Goal: Task Accomplishment & Management: Manage account settings

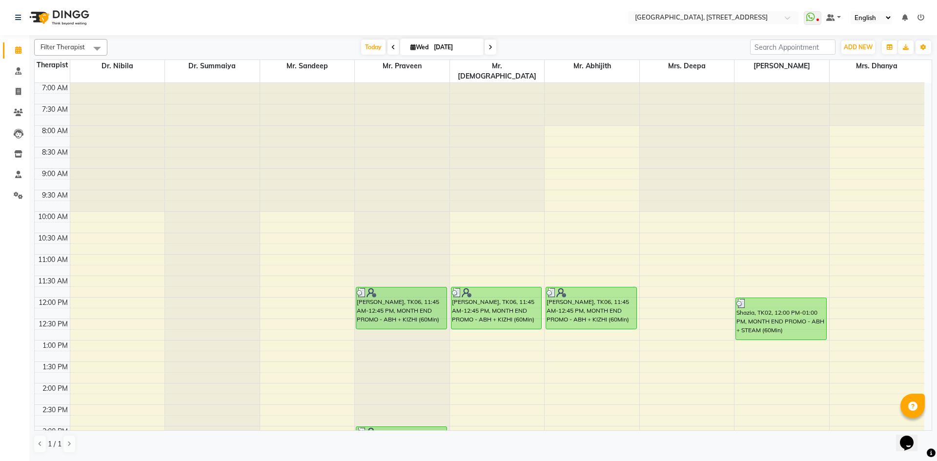
click at [492, 51] on span at bounding box center [490, 47] width 12 height 15
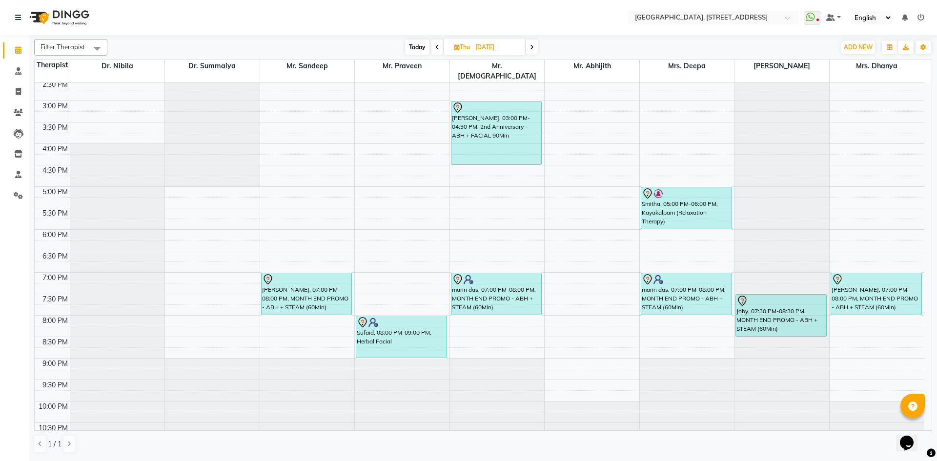
scroll to position [329, 0]
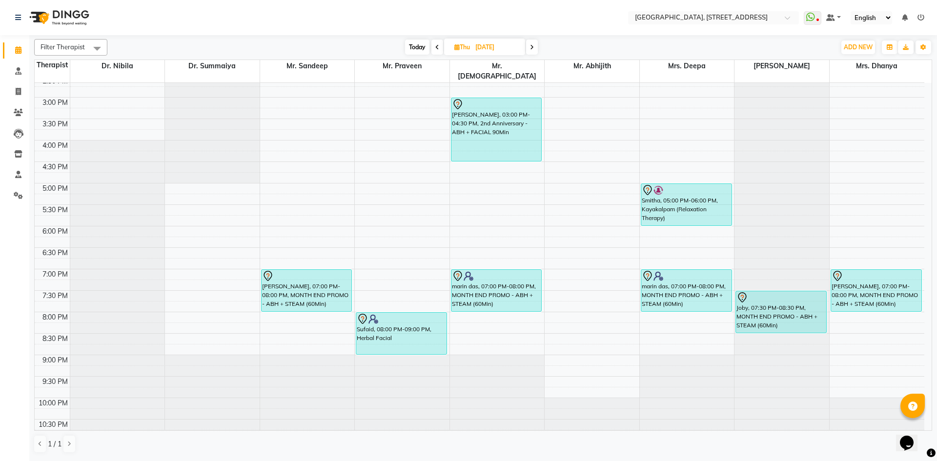
click at [435, 46] on icon at bounding box center [437, 47] width 4 height 6
type input "[DATE]"
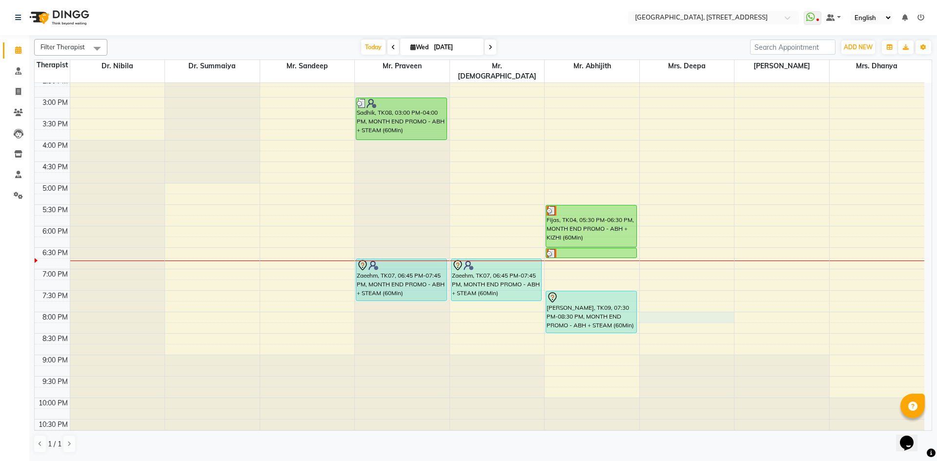
click at [728, 309] on div "7:00 AM 7:30 AM 8:00 AM 8:30 AM 9:00 AM 9:30 AM 10:00 AM 10:30 AM 11:00 AM 11:3…" at bounding box center [479, 97] width 889 height 686
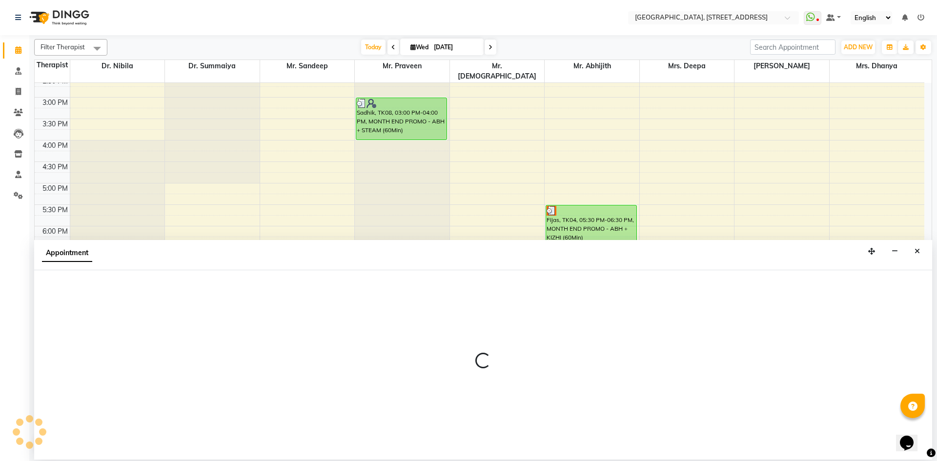
select select "27242"
select select "1200"
select select "tentative"
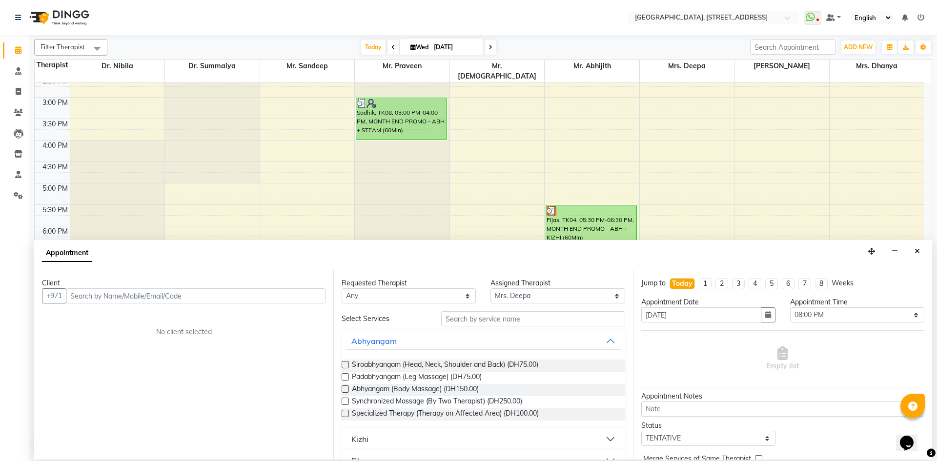
click at [294, 300] on input "text" at bounding box center [196, 295] width 260 height 15
type input "581835780"
click at [918, 252] on icon "Close" at bounding box center [916, 251] width 5 height 7
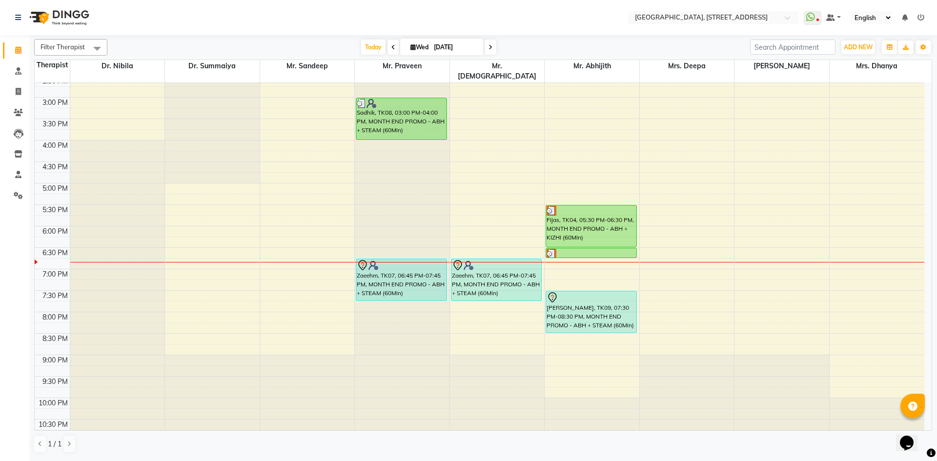
click at [491, 43] on span at bounding box center [490, 47] width 12 height 15
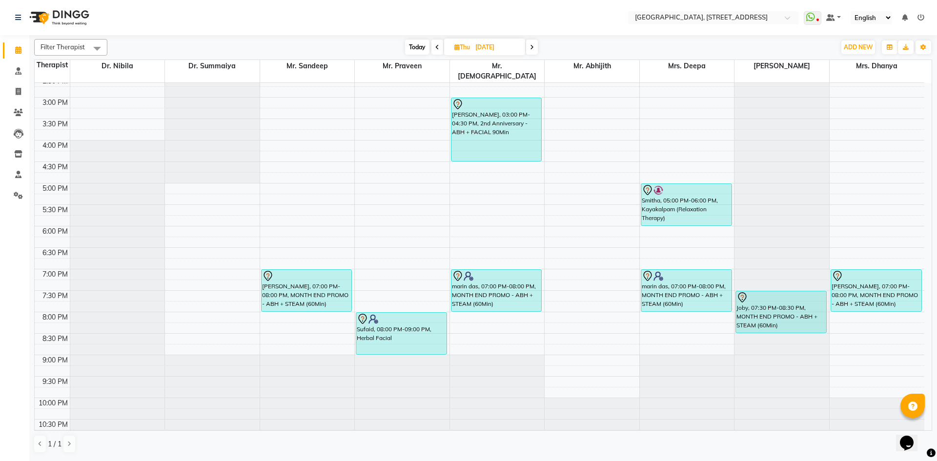
click at [532, 43] on span at bounding box center [532, 47] width 12 height 15
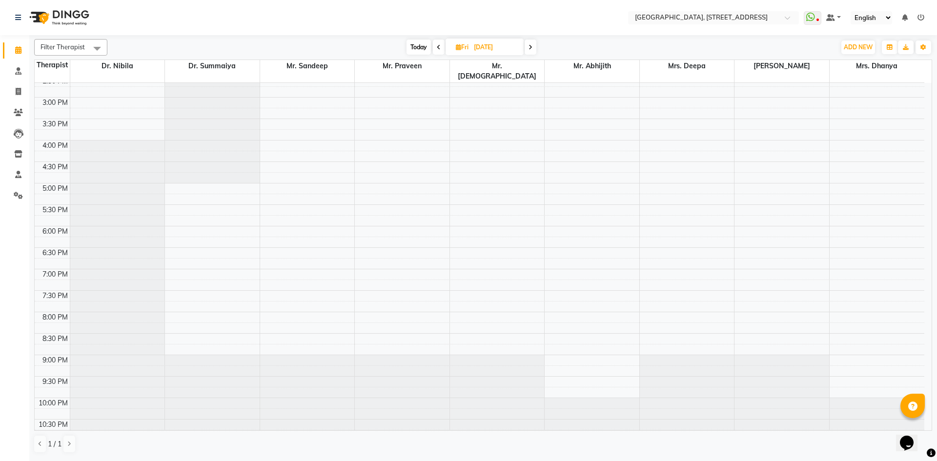
click at [410, 47] on span "Today" at bounding box center [418, 47] width 24 height 15
type input "[DATE]"
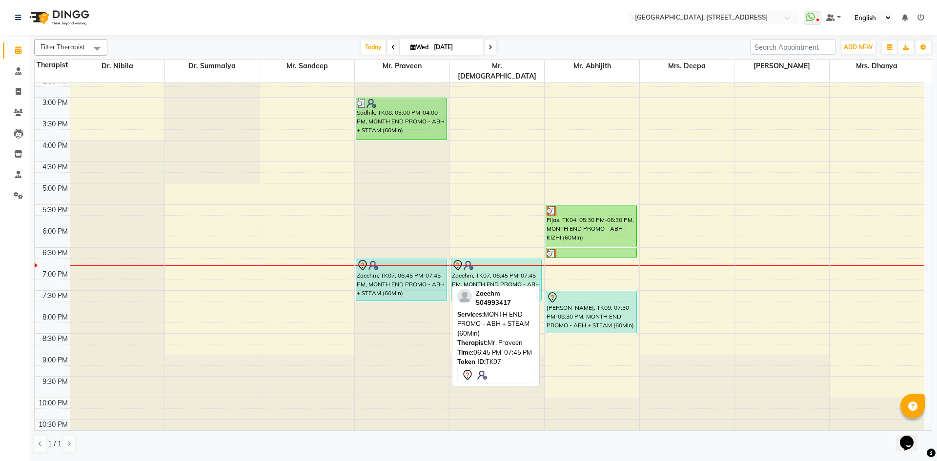
click at [404, 265] on div "Zaeehm, TK07, 06:45 PM-07:45 PM, MONTH END PROMO - ABH + STEAM (60Min)" at bounding box center [401, 279] width 90 height 41
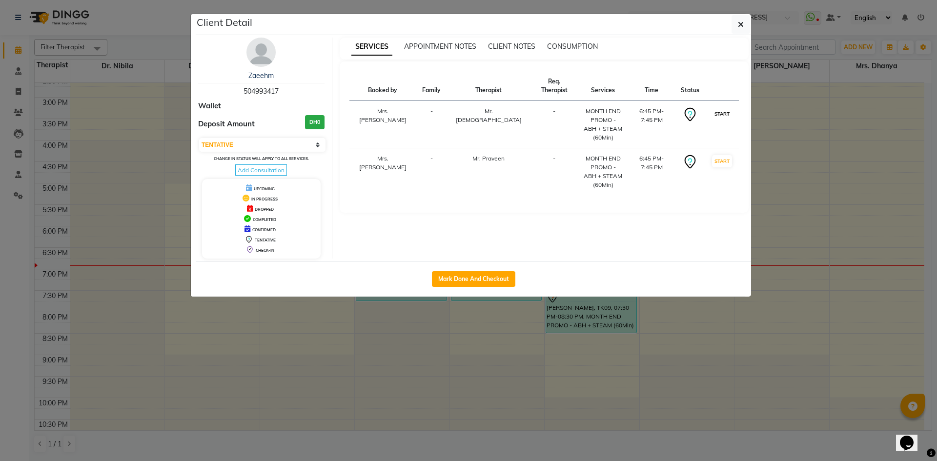
click at [720, 108] on button "START" at bounding box center [722, 114] width 20 height 12
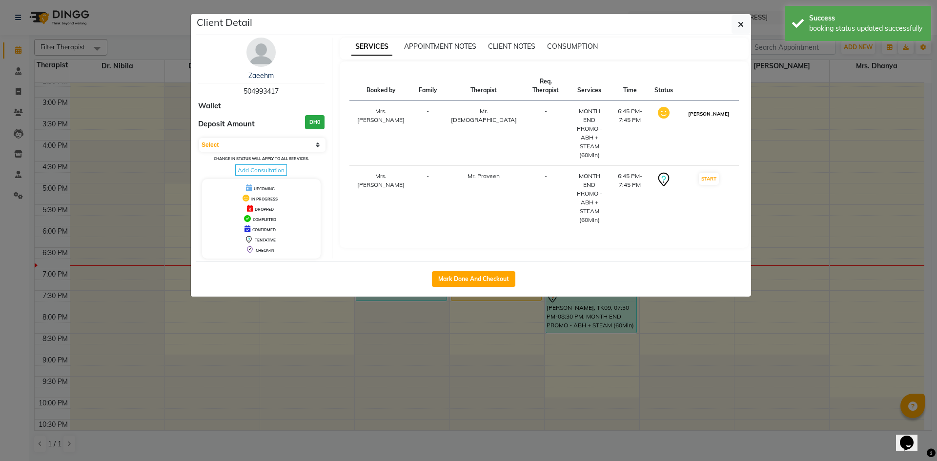
click at [716, 108] on button "[PERSON_NAME]" at bounding box center [708, 114] width 46 height 12
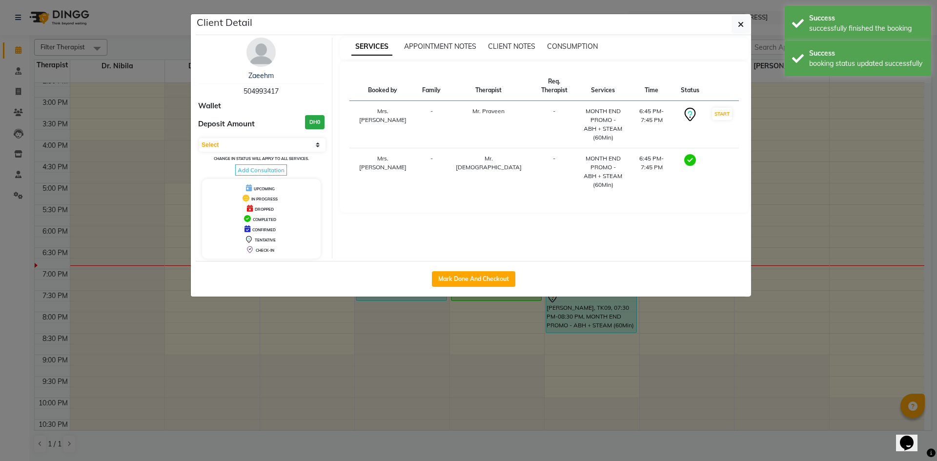
click at [716, 108] on button "START" at bounding box center [722, 114] width 20 height 12
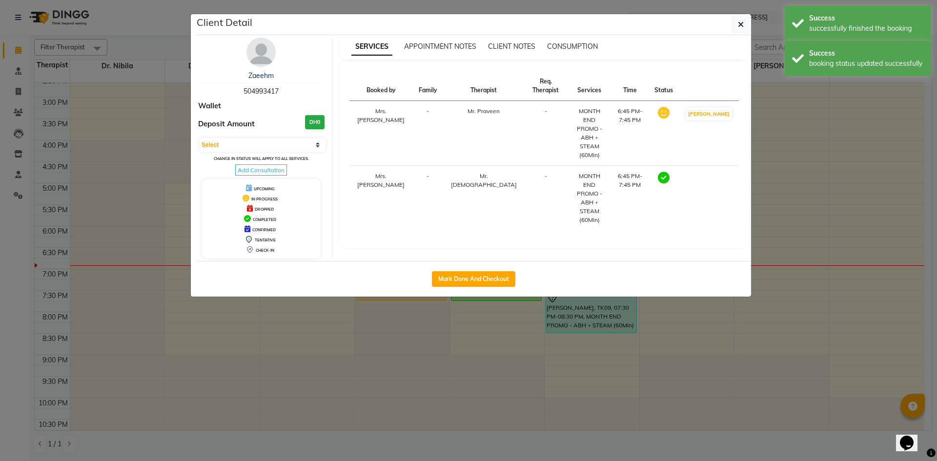
click at [716, 108] on button "[PERSON_NAME]" at bounding box center [708, 114] width 46 height 12
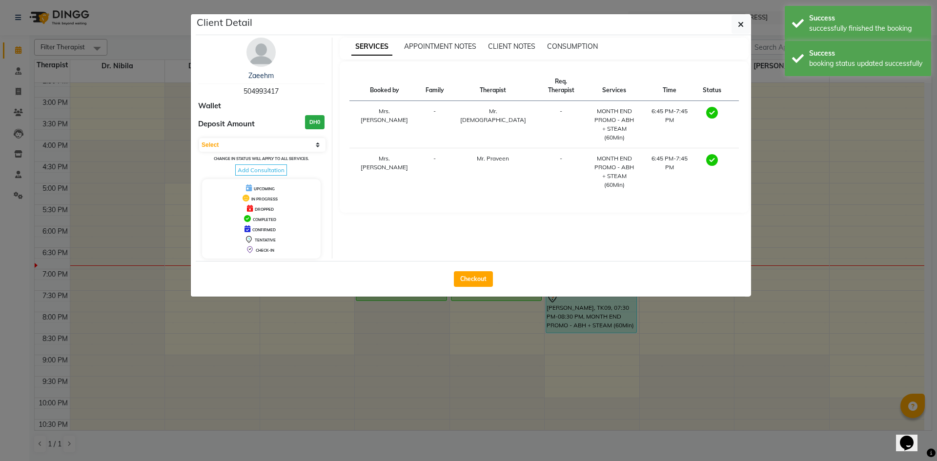
select select "3"
click at [740, 24] on icon "button" at bounding box center [741, 24] width 6 height 8
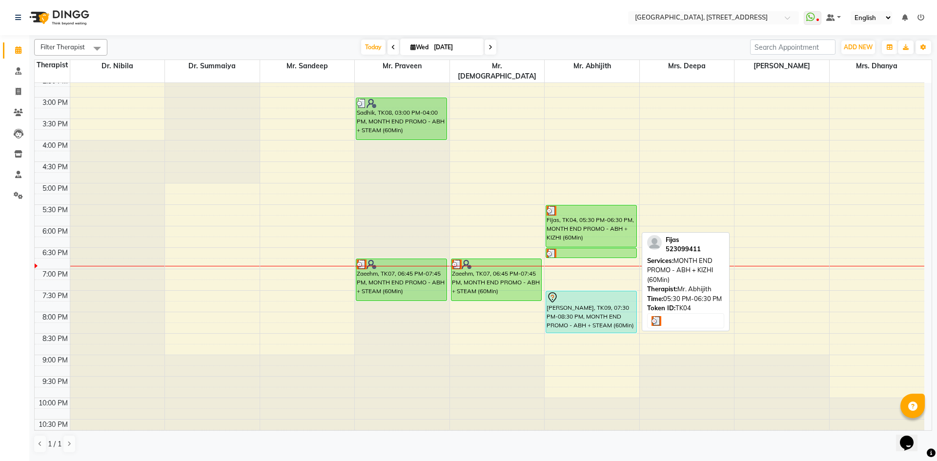
click at [586, 232] on div "Fijas, TK04, 05:30 PM-06:30 PM, MONTH END PROMO - ABH + KIZHI (60Min)" at bounding box center [591, 225] width 90 height 41
select select "3"
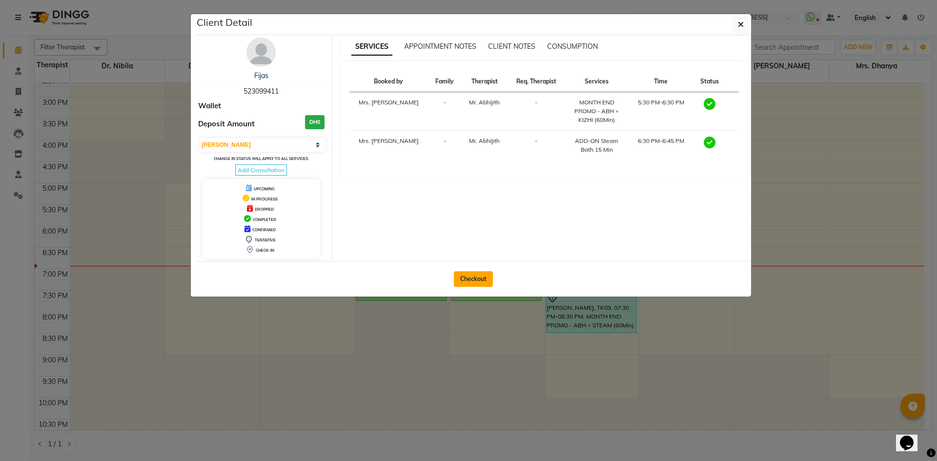
click at [468, 278] on button "Checkout" at bounding box center [473, 279] width 39 height 16
select select "4538"
select select "service"
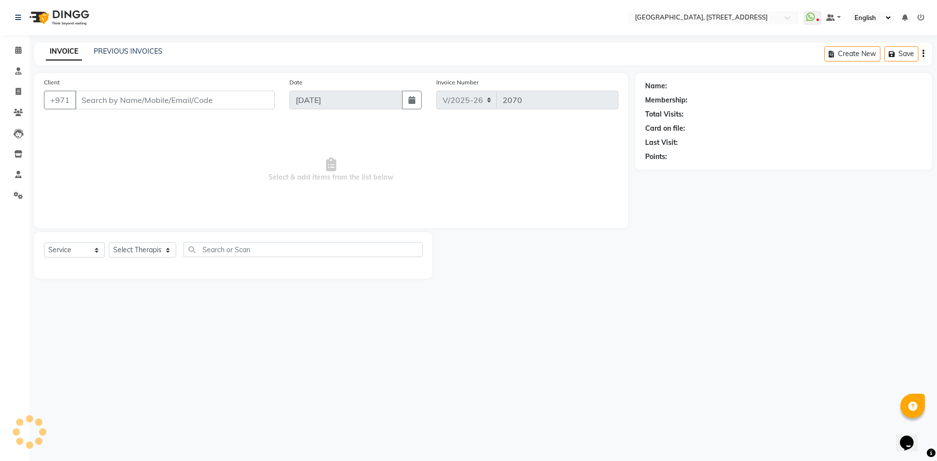
type input "523099411"
select select "65324"
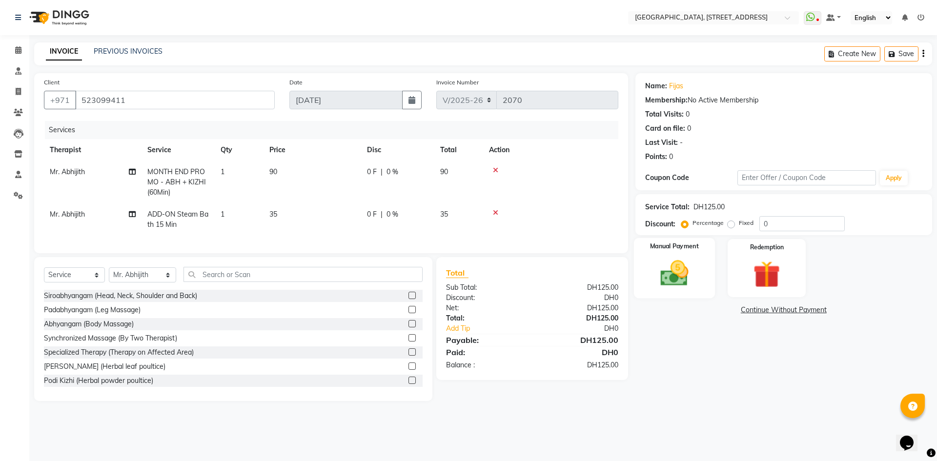
click at [673, 281] on img at bounding box center [673, 273] width 45 height 32
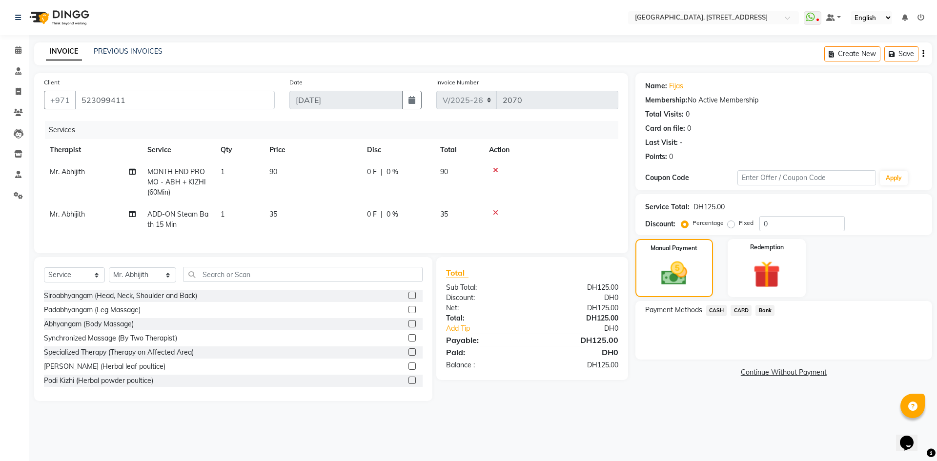
click at [739, 312] on span "CARD" at bounding box center [740, 310] width 21 height 11
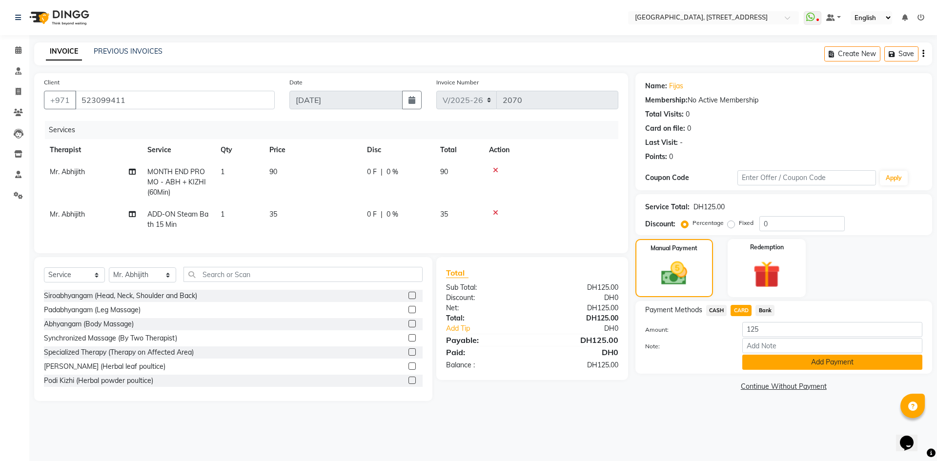
click at [817, 361] on button "Add Payment" at bounding box center [832, 362] width 180 height 15
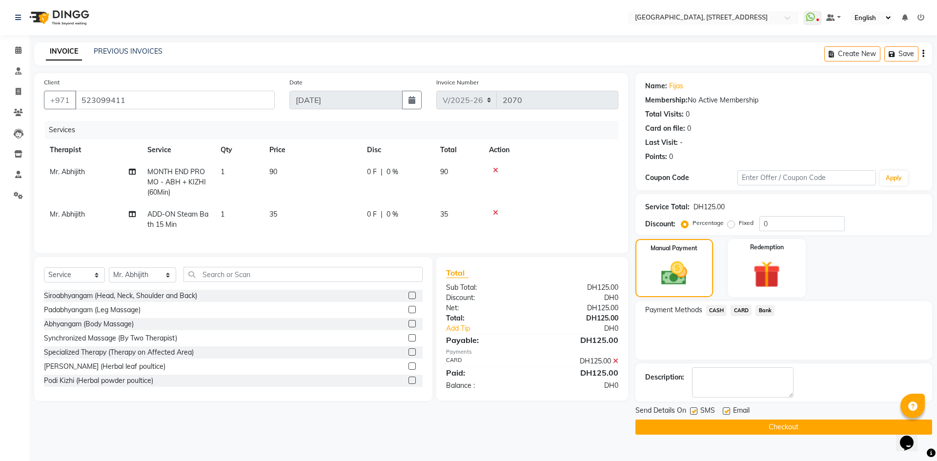
click at [785, 430] on button "Checkout" at bounding box center [783, 427] width 297 height 15
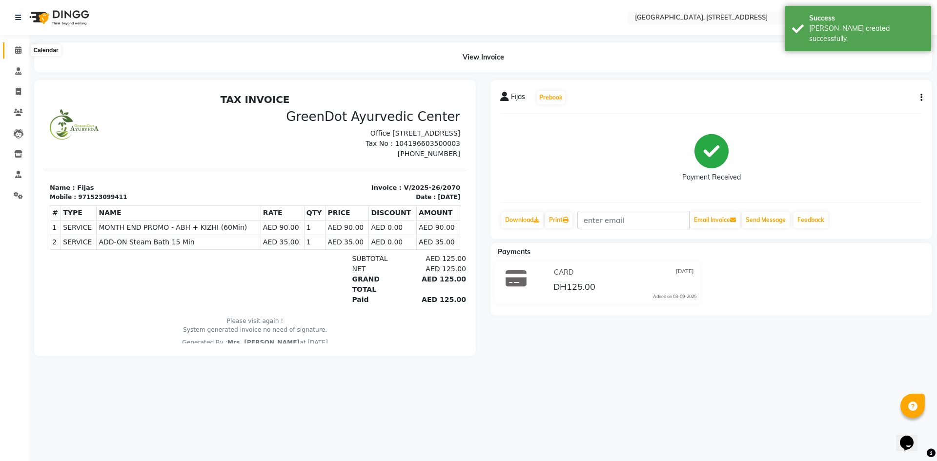
click at [19, 52] on icon at bounding box center [18, 49] width 6 height 7
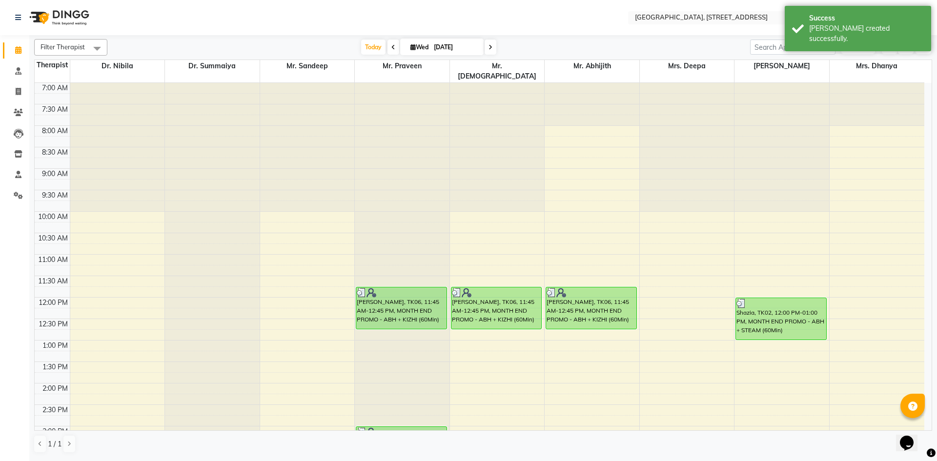
scroll to position [329, 0]
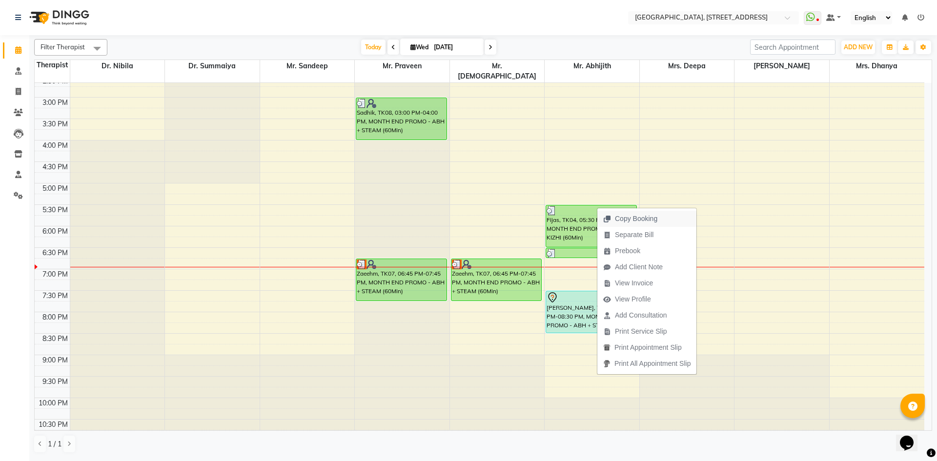
click at [638, 219] on span "Copy Booking" at bounding box center [636, 219] width 42 height 10
type textarea "JTdCJTIydXNlciUyMiUzQSU3QiUyMmlkJTIyJTNBODE3MjQyMCUyQyUyMmZuYW1lJTIyJTNBJTIyRml…"
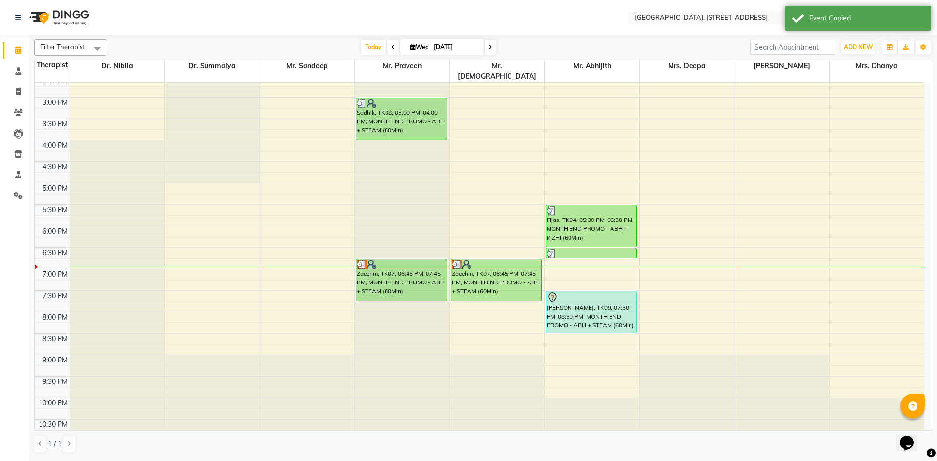
click at [488, 47] on icon at bounding box center [490, 47] width 4 height 6
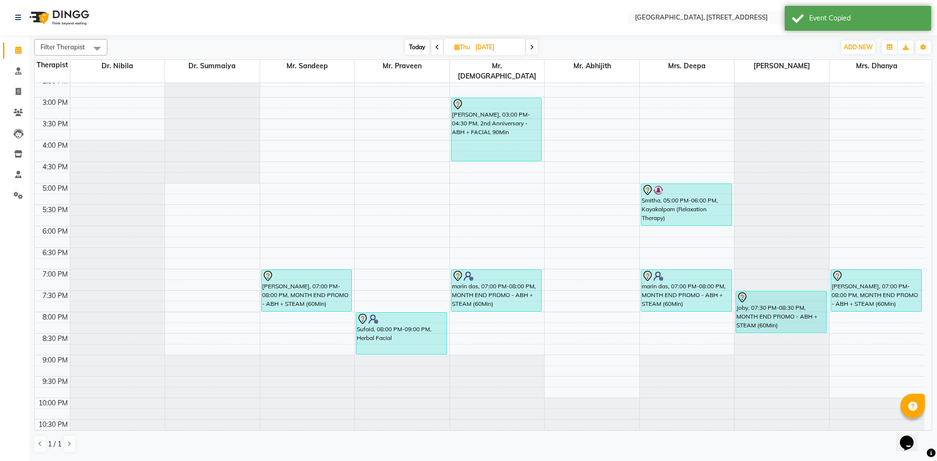
click at [530, 47] on icon at bounding box center [532, 47] width 4 height 6
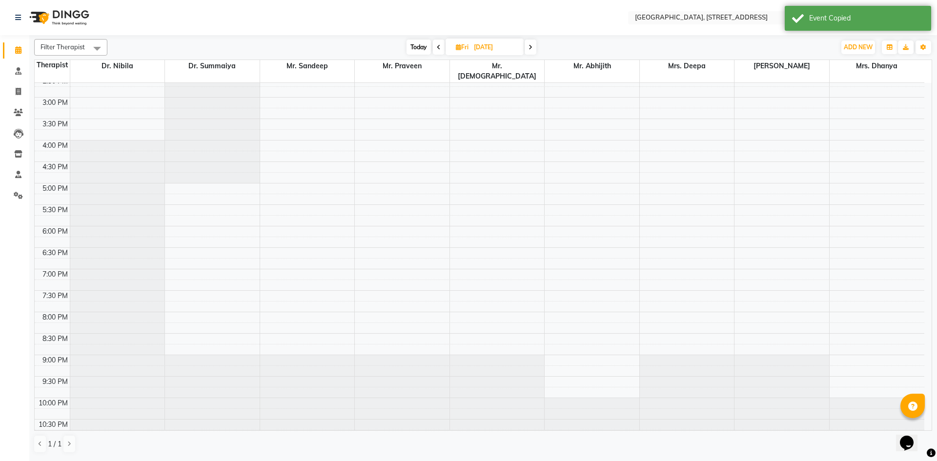
click at [530, 47] on icon at bounding box center [530, 47] width 4 height 6
type input "[DATE]"
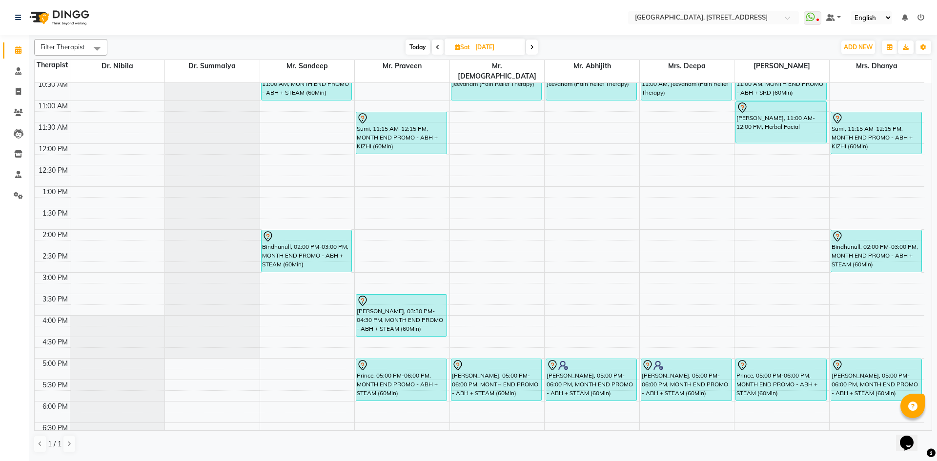
scroll to position [150, 0]
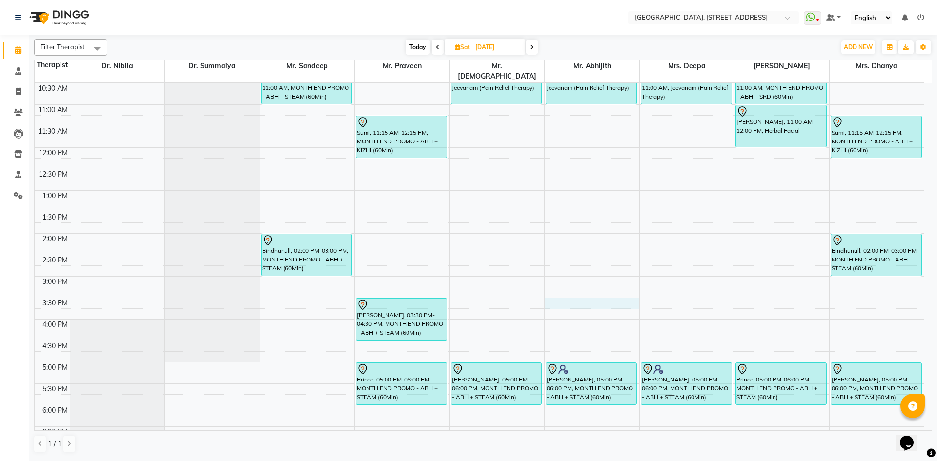
click at [559, 288] on div "7:00 AM 7:30 AM 8:00 AM 8:30 AM 9:00 AM 9:30 AM 10:00 AM 10:30 AM 11:00 AM 11:3…" at bounding box center [479, 276] width 889 height 686
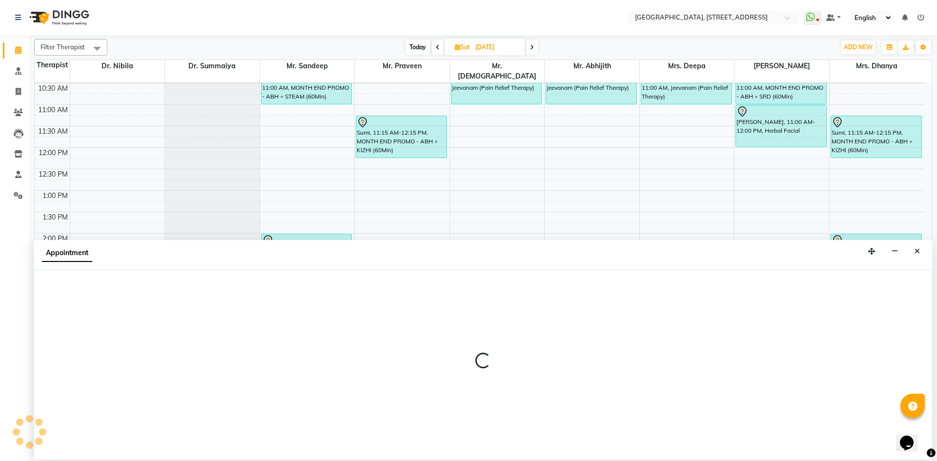
select select "65324"
select select "tentative"
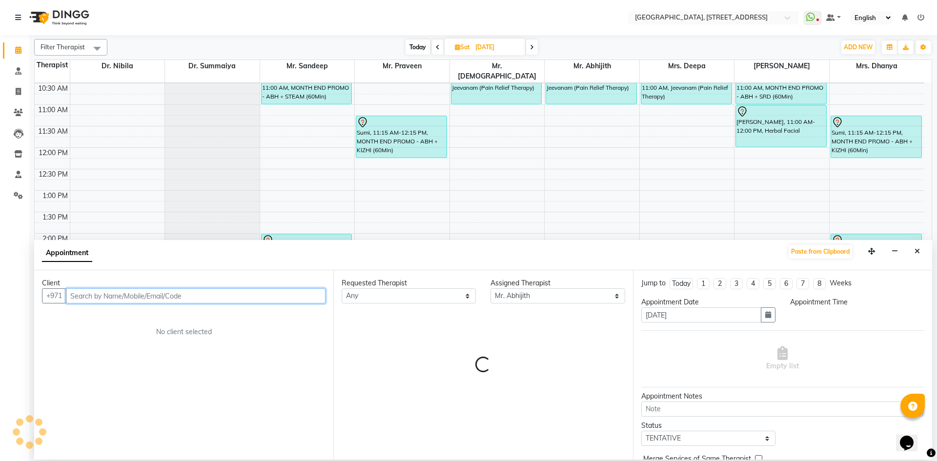
select select "930"
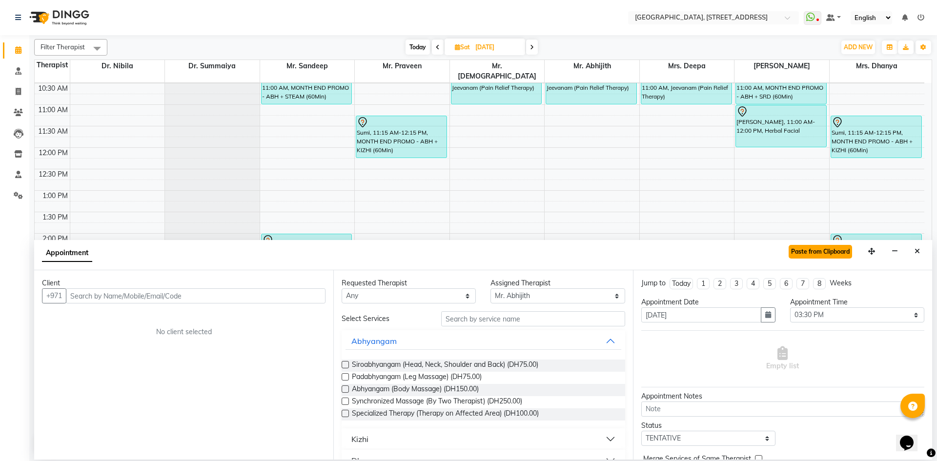
click at [800, 248] on button "Paste from Clipboard" at bounding box center [819, 252] width 63 height 14
select select
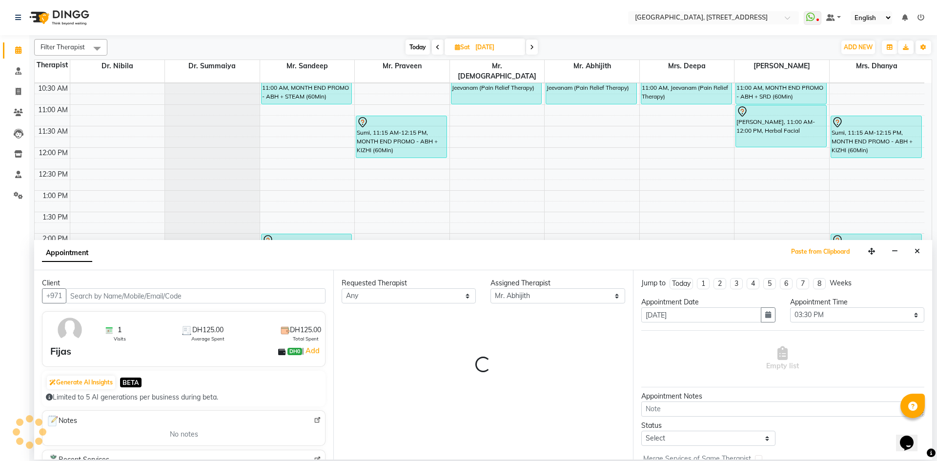
select select "1960"
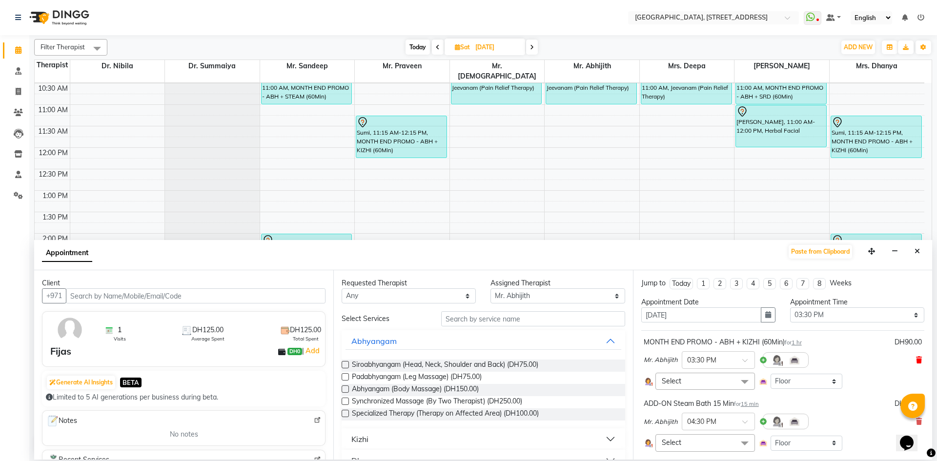
click at [916, 355] on span at bounding box center [919, 360] width 6 height 10
click at [916, 360] on icon at bounding box center [919, 360] width 6 height 7
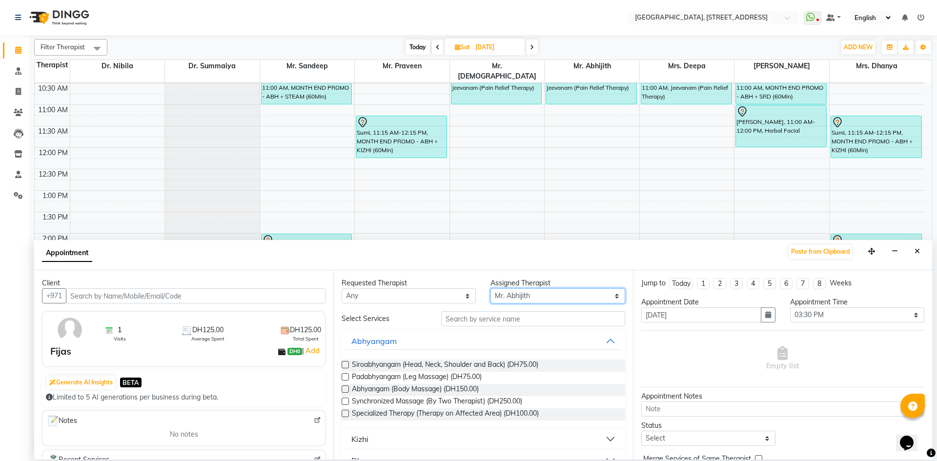
click at [608, 296] on select "Select Dr. Nibila Dr. Summaiya Mr. Abhijith Mr. Praveen Mr. [PERSON_NAME] Mrs. …" at bounding box center [557, 295] width 134 height 15
click at [459, 325] on input "text" at bounding box center [533, 318] width 184 height 15
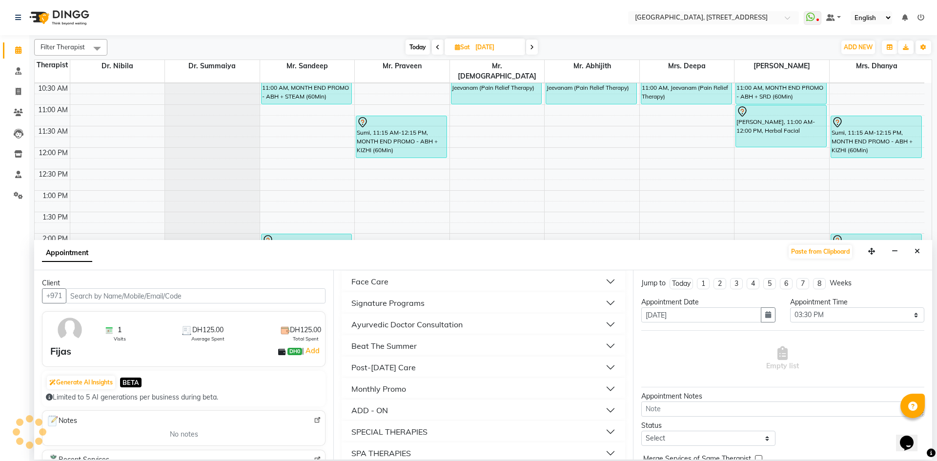
scroll to position [320, 0]
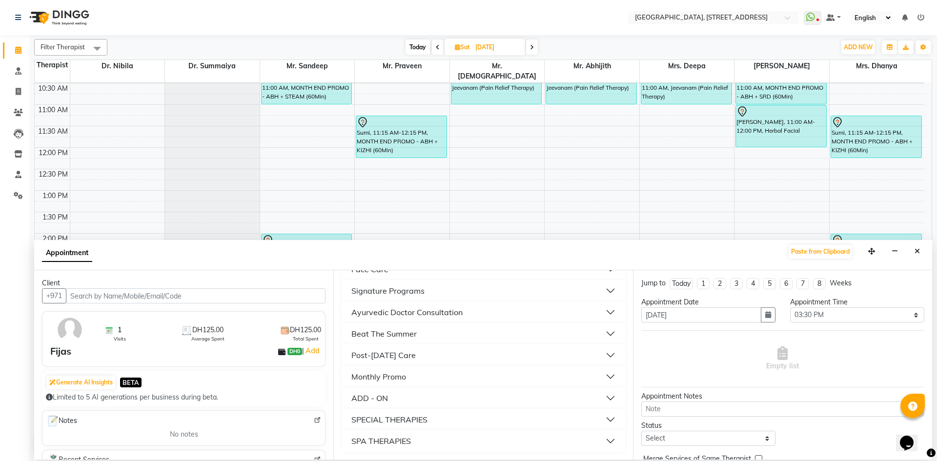
click at [404, 376] on div "Monthly Promo" at bounding box center [378, 377] width 55 height 12
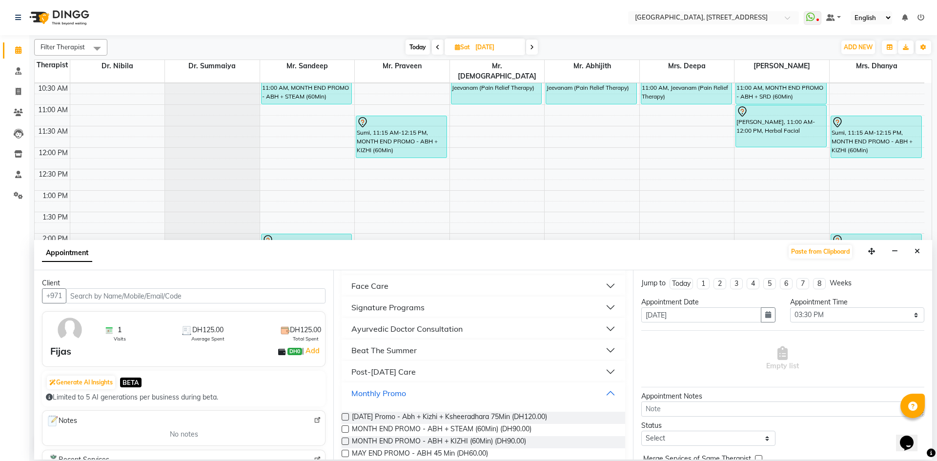
scroll to position [287, 0]
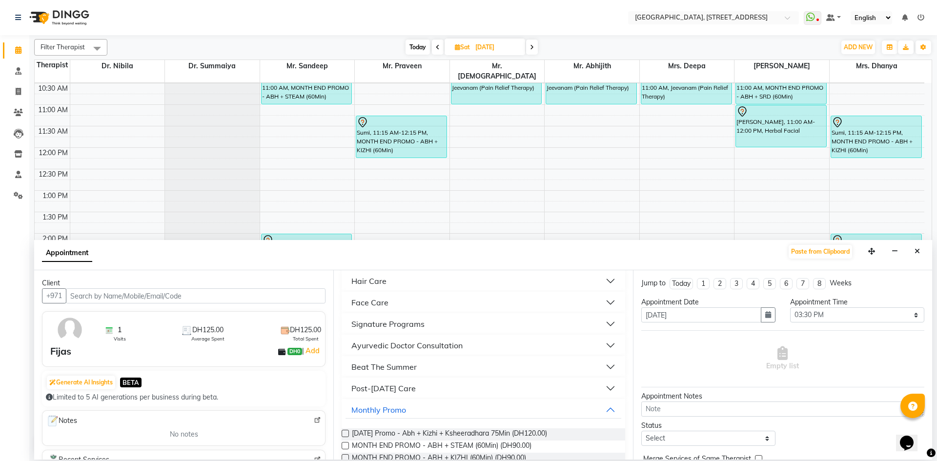
click at [347, 456] on label at bounding box center [345, 457] width 7 height 7
click at [347, 456] on input "checkbox" at bounding box center [345, 459] width 6 height 6
checkbox input "true"
select select "1960"
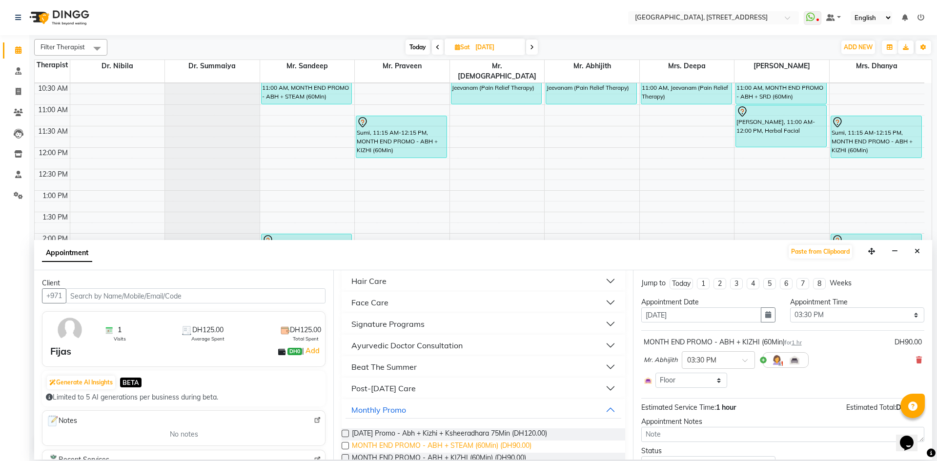
checkbox input "false"
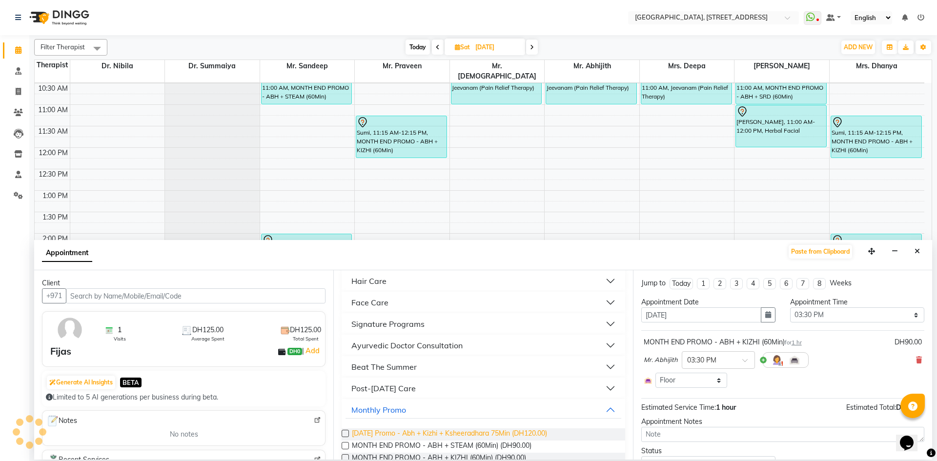
scroll to position [466, 0]
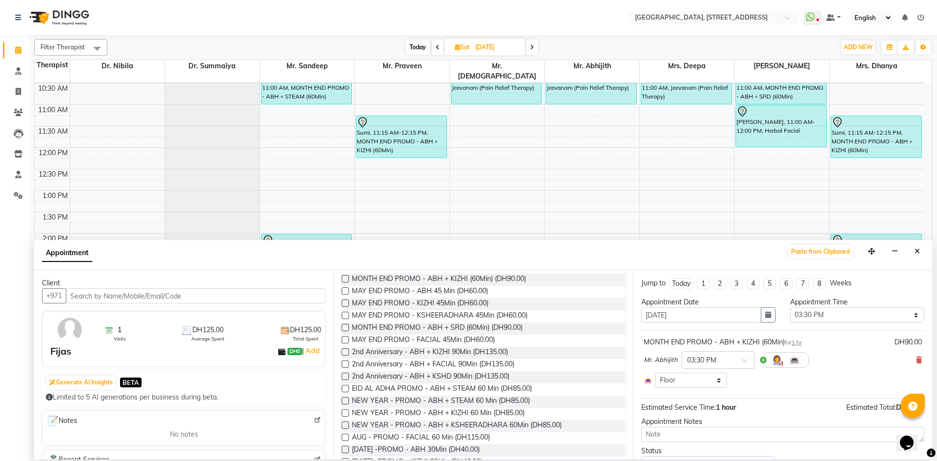
click at [345, 328] on label at bounding box center [345, 327] width 7 height 7
click at [345, 328] on input "checkbox" at bounding box center [345, 328] width 6 height 6
checkbox input "true"
select select "1960"
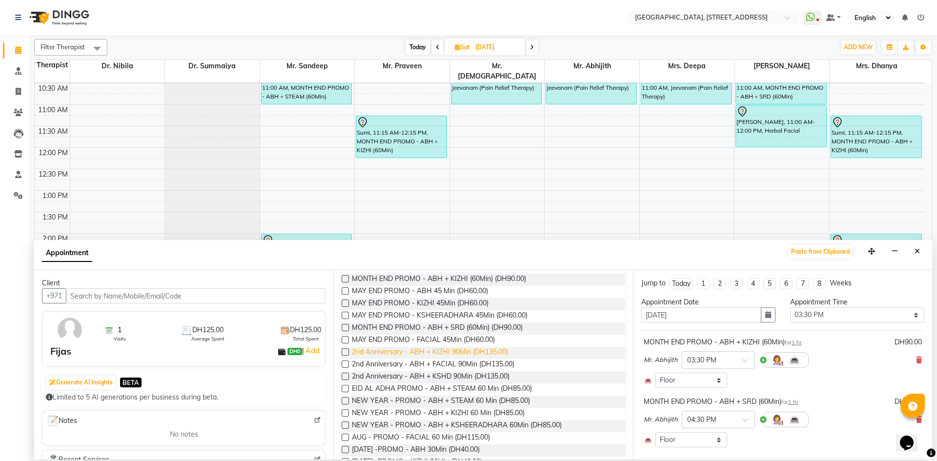
checkbox input "false"
click at [916, 360] on icon at bounding box center [919, 360] width 6 height 7
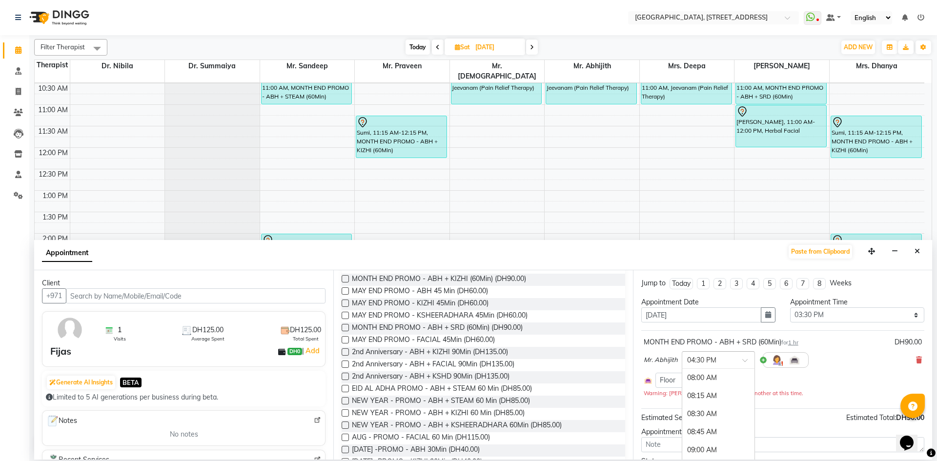
click at [742, 358] on span at bounding box center [748, 363] width 12 height 10
click at [695, 383] on div "03:30 PM" at bounding box center [718, 384] width 72 height 18
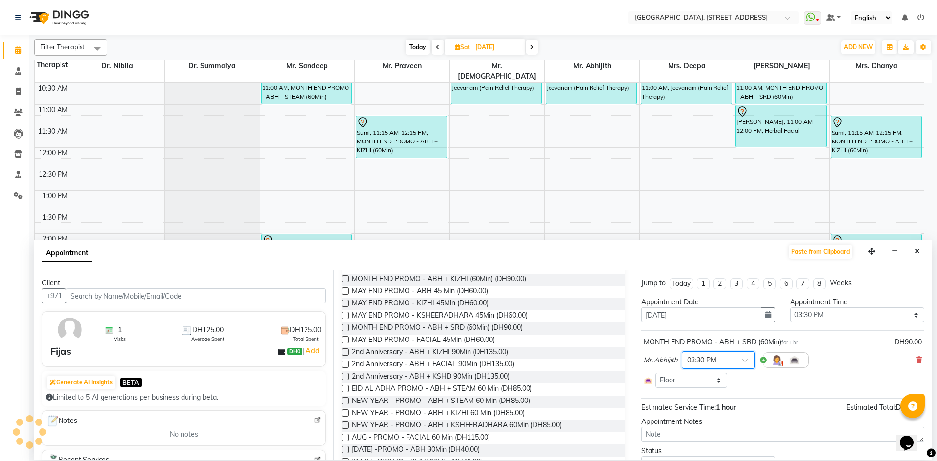
scroll to position [73, 0]
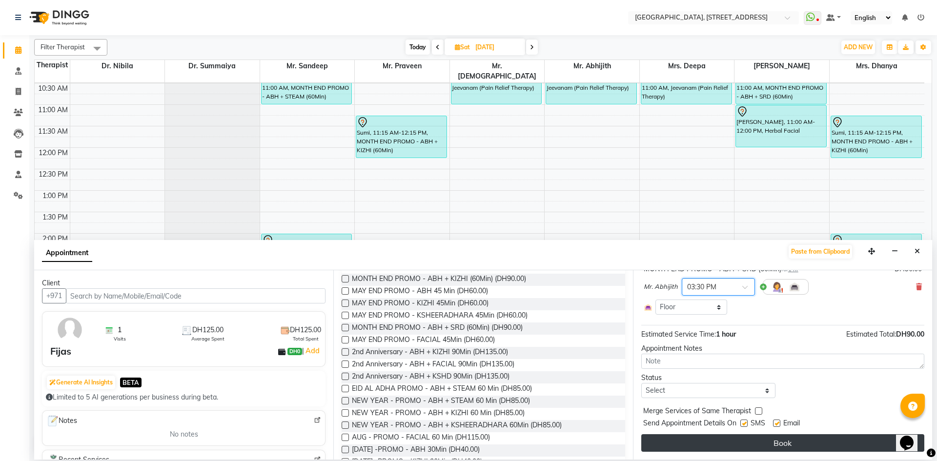
click at [763, 442] on button "Book" at bounding box center [782, 443] width 283 height 18
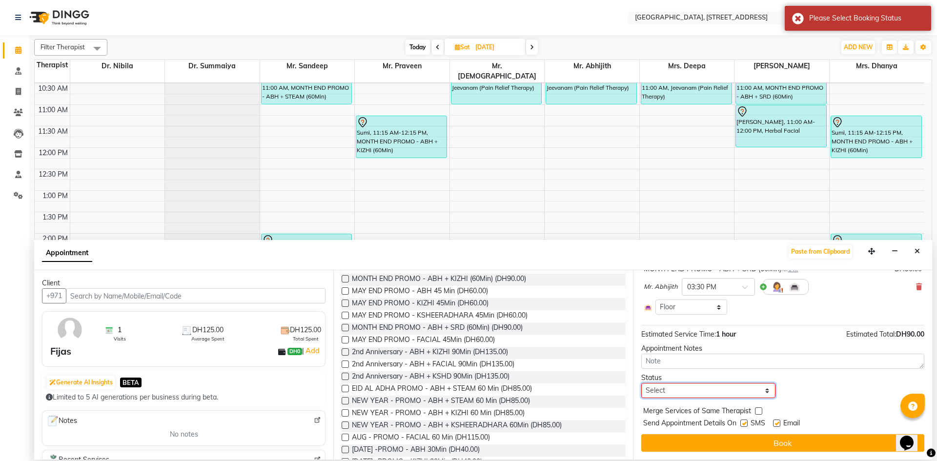
click at [761, 394] on select "Select TENTATIVE CONFIRM UPCOMING" at bounding box center [708, 390] width 134 height 15
select select "tentative"
click at [641, 383] on select "Select TENTATIVE CONFIRM UPCOMING" at bounding box center [708, 390] width 134 height 15
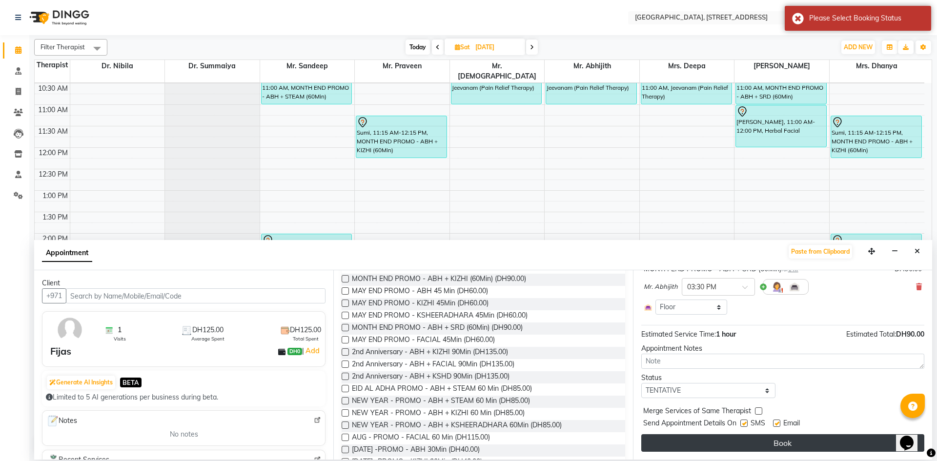
click at [778, 441] on button "Book" at bounding box center [782, 443] width 283 height 18
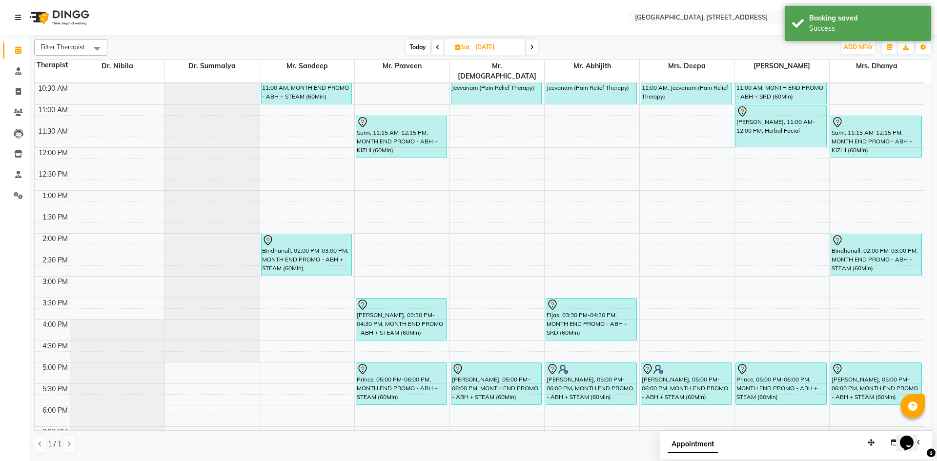
click at [414, 48] on span "Today" at bounding box center [417, 47] width 24 height 15
type input "[DATE]"
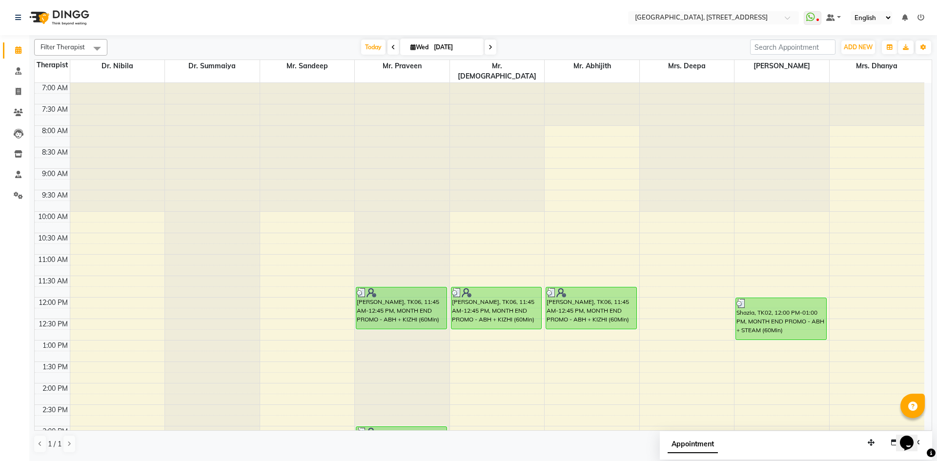
scroll to position [329, 0]
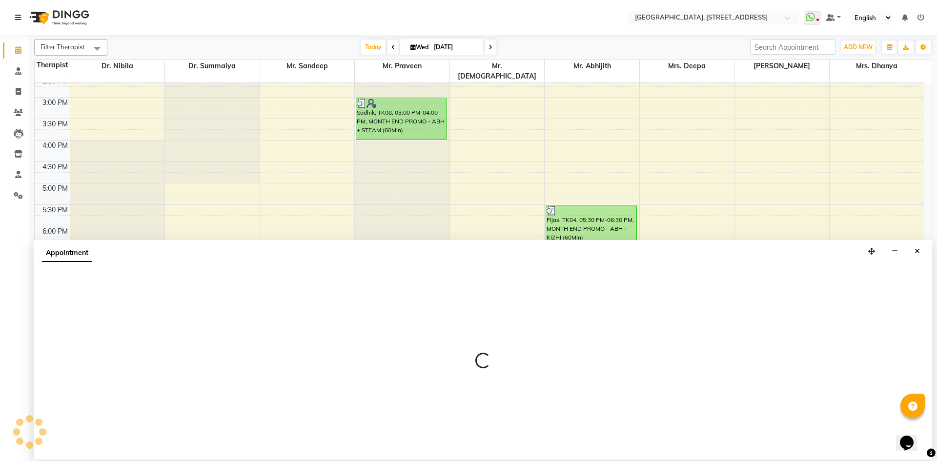
select select "27241"
select select "1200"
select select "tentative"
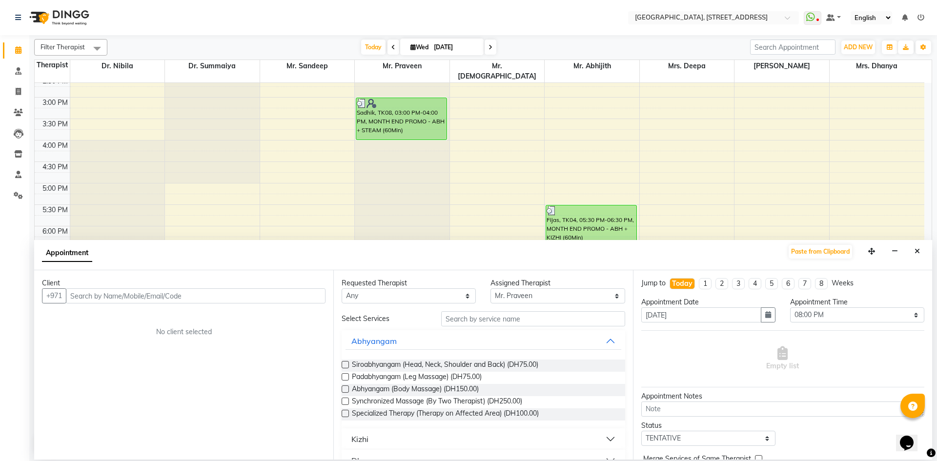
click at [157, 297] on input "text" at bounding box center [196, 295] width 260 height 15
type input "0"
type input "581835780"
click at [300, 294] on span "Add Client" at bounding box center [305, 295] width 33 height 9
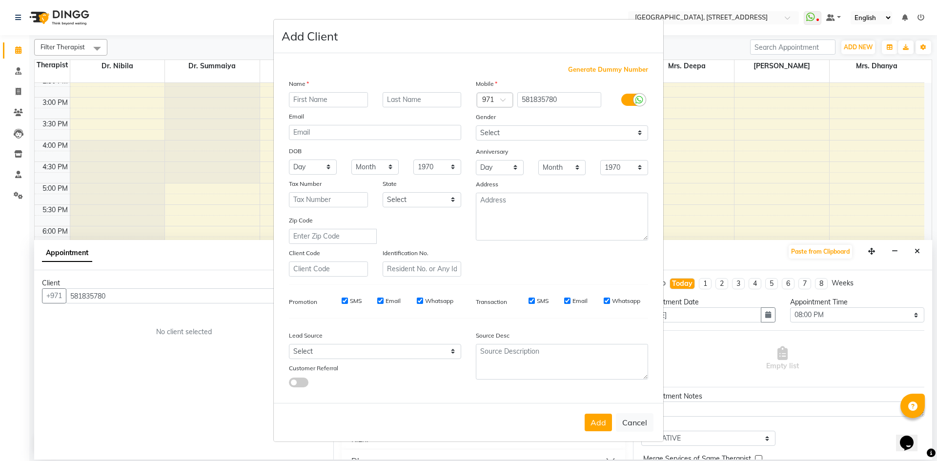
click at [318, 101] on input "text" at bounding box center [328, 99] width 79 height 15
type input "n"
type input "Niushad"
click at [643, 135] on select "Select [DEMOGRAPHIC_DATA] [DEMOGRAPHIC_DATA] Other Prefer Not To Say" at bounding box center [562, 132] width 172 height 15
select select "[DEMOGRAPHIC_DATA]"
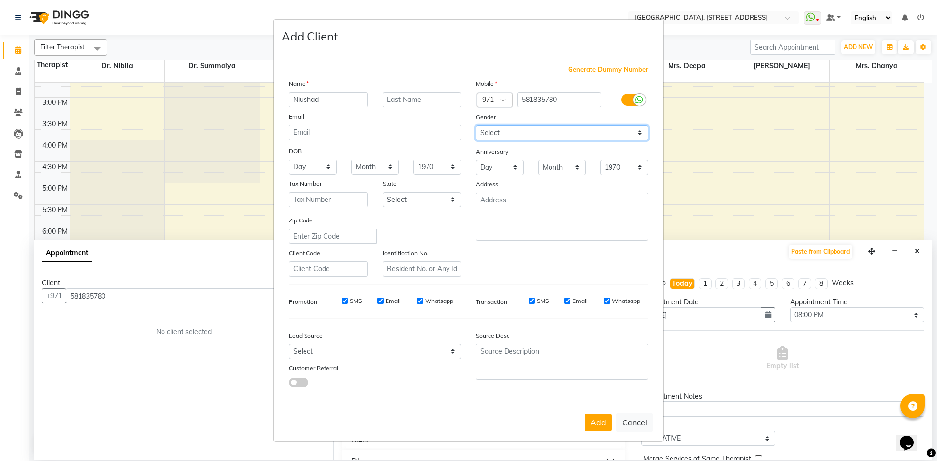
click at [476, 125] on select "Select [DEMOGRAPHIC_DATA] [DEMOGRAPHIC_DATA] Other Prefer Not To Say" at bounding box center [562, 132] width 172 height 15
click at [599, 416] on button "Add" at bounding box center [597, 423] width 27 height 18
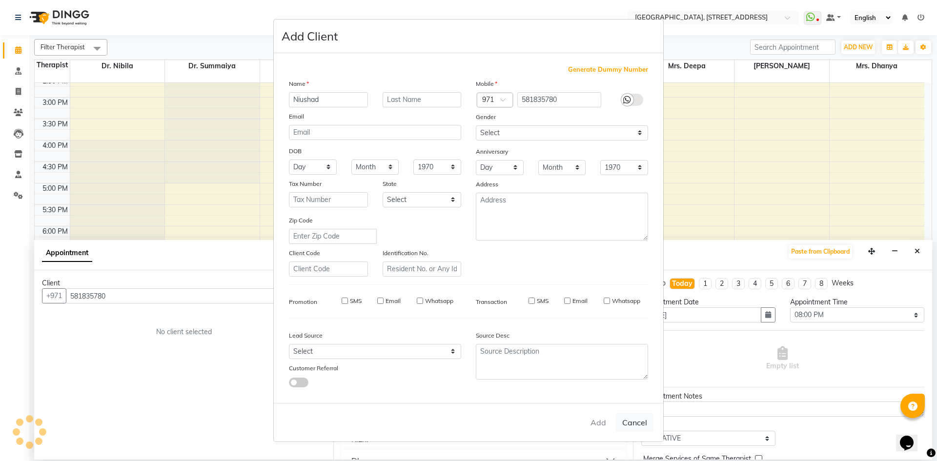
select select
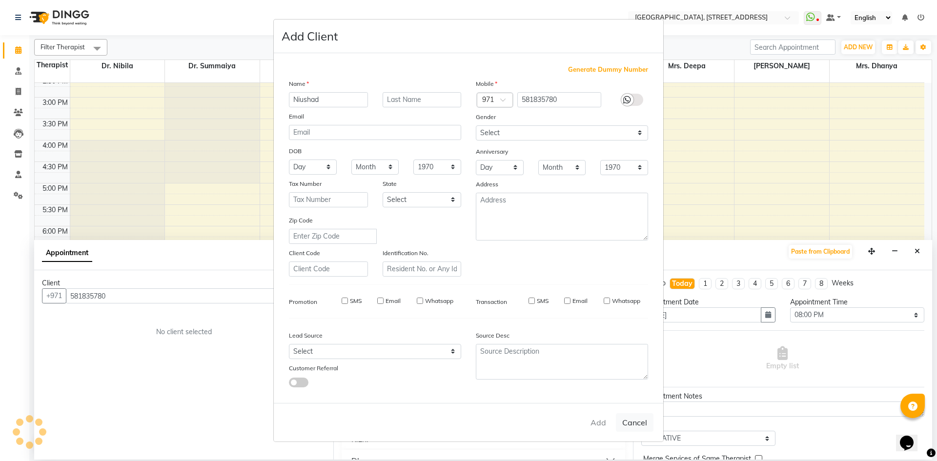
select select
checkbox input "false"
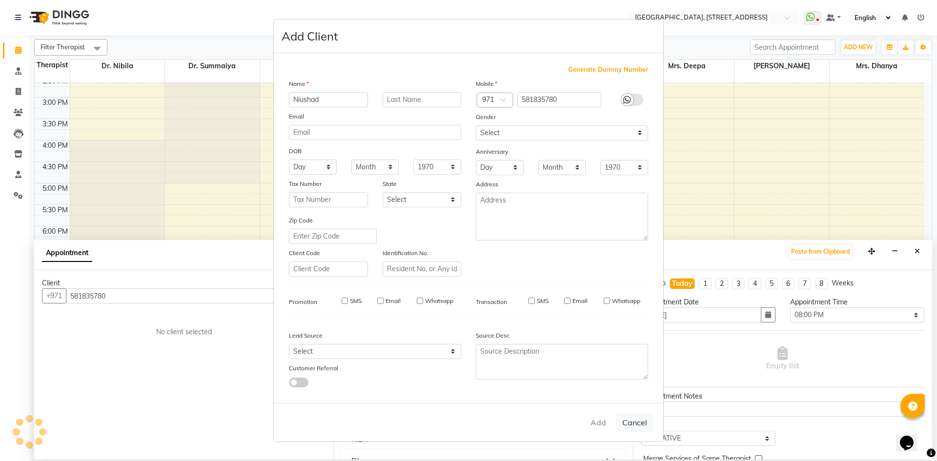
checkbox input "false"
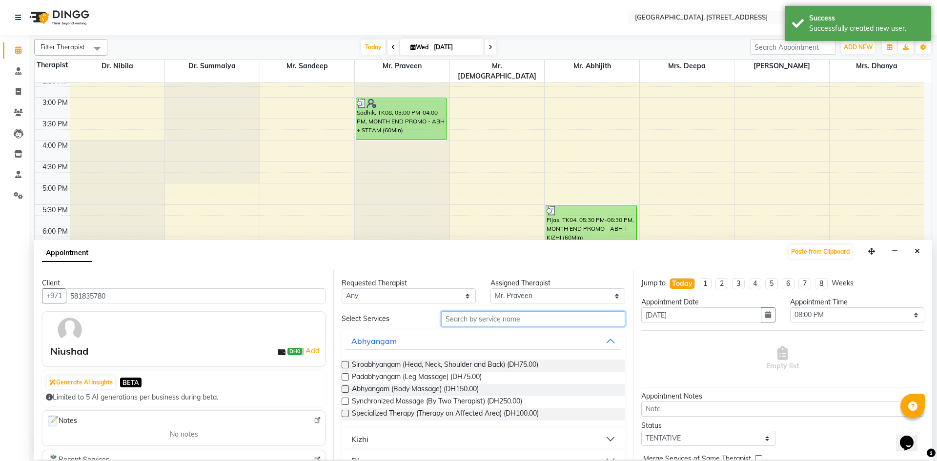
click at [517, 317] on input "text" at bounding box center [533, 318] width 184 height 15
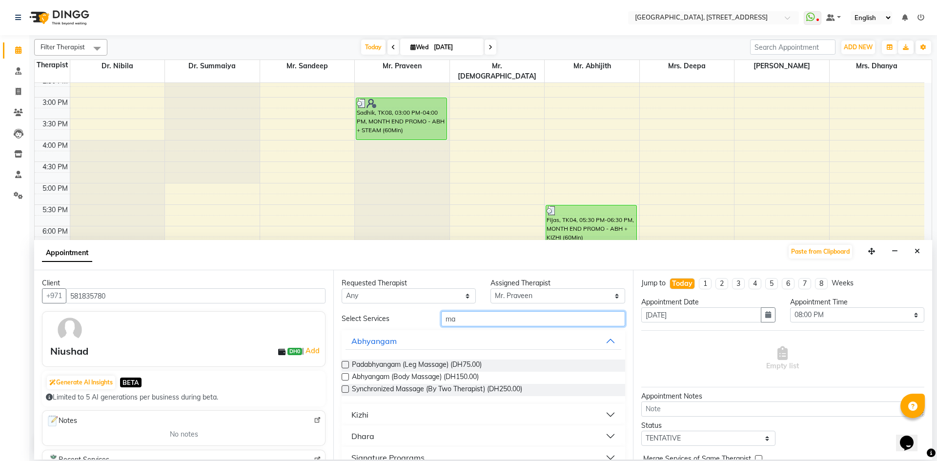
type input "m"
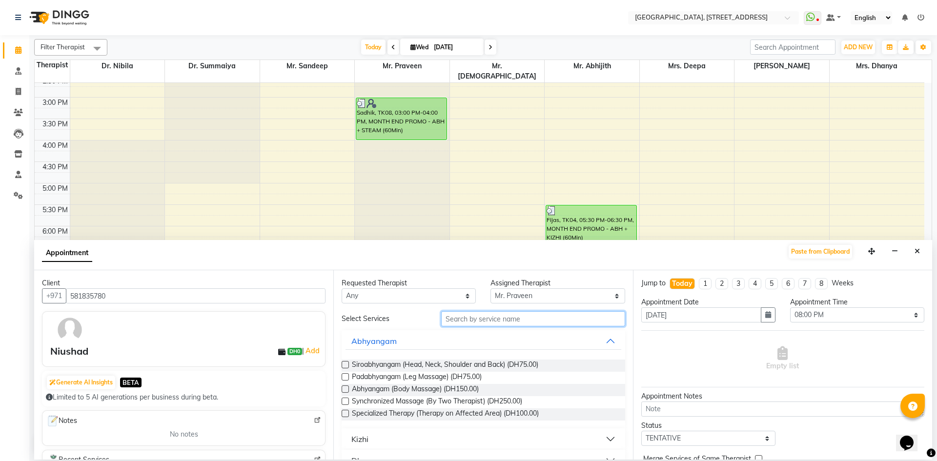
scroll to position [299, 0]
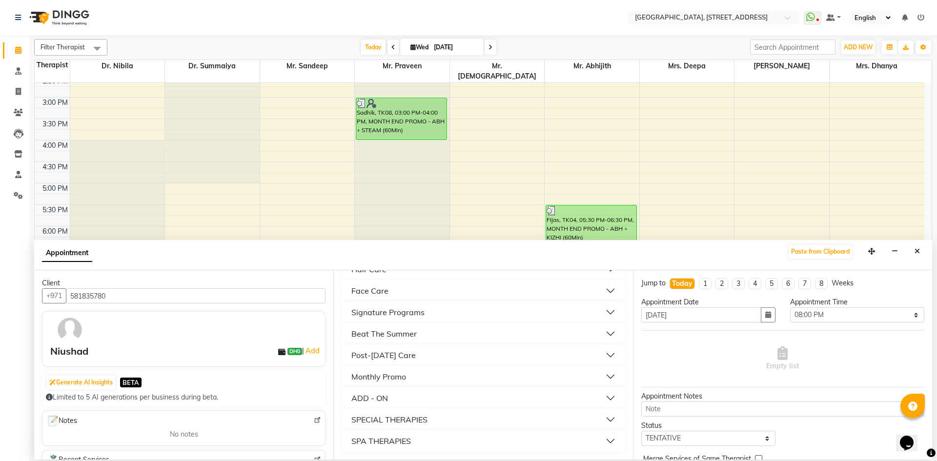
click at [408, 375] on button "Monthly Promo" at bounding box center [482, 377] width 275 height 18
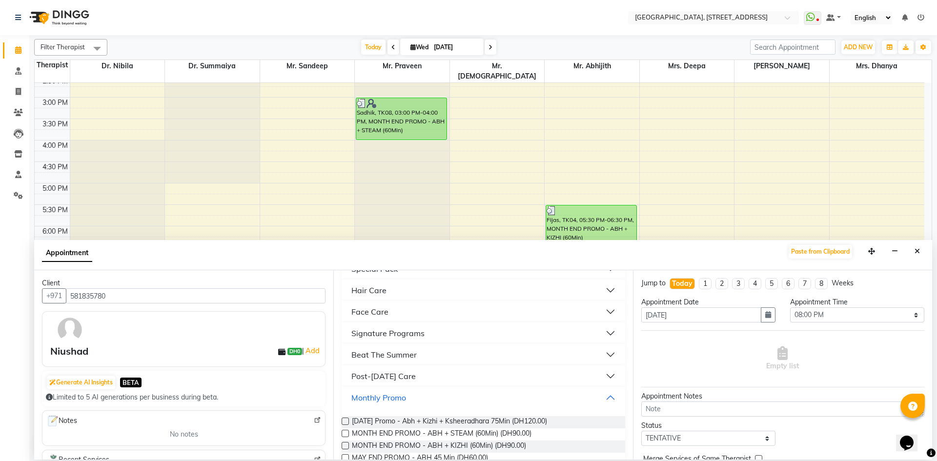
scroll to position [265, 0]
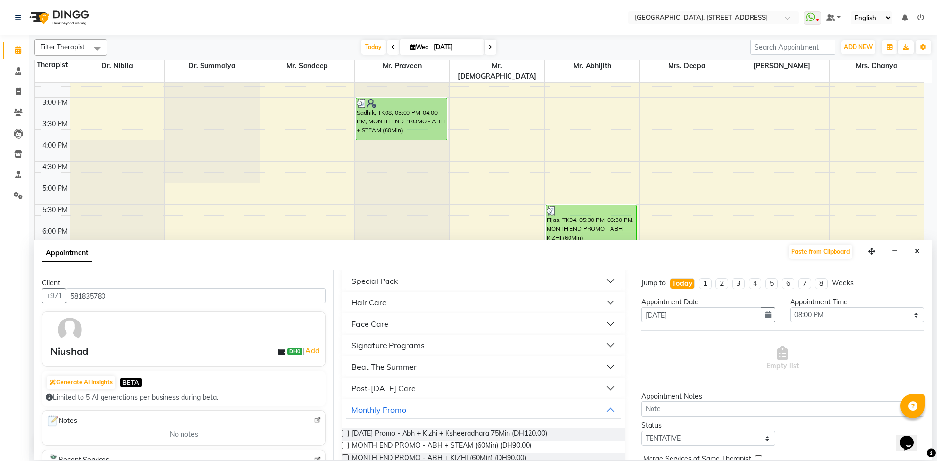
click at [344, 446] on label at bounding box center [345, 445] width 7 height 7
click at [344, 446] on input "checkbox" at bounding box center [345, 446] width 6 height 6
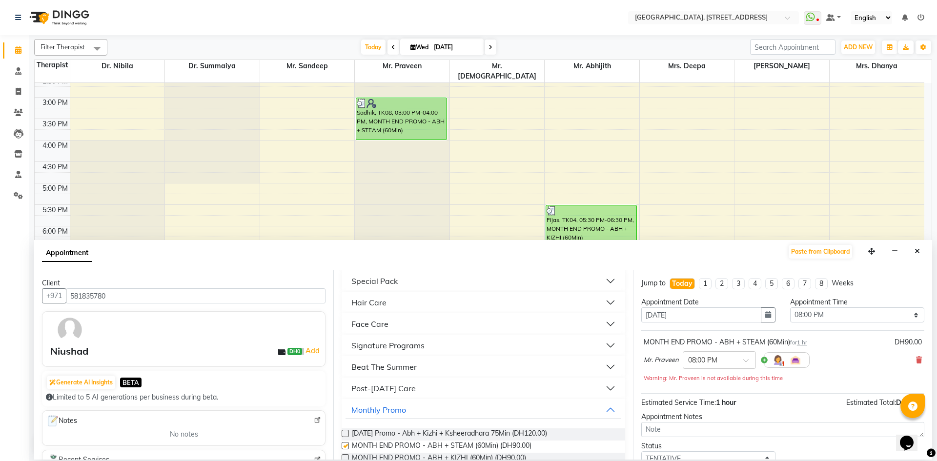
checkbox input "false"
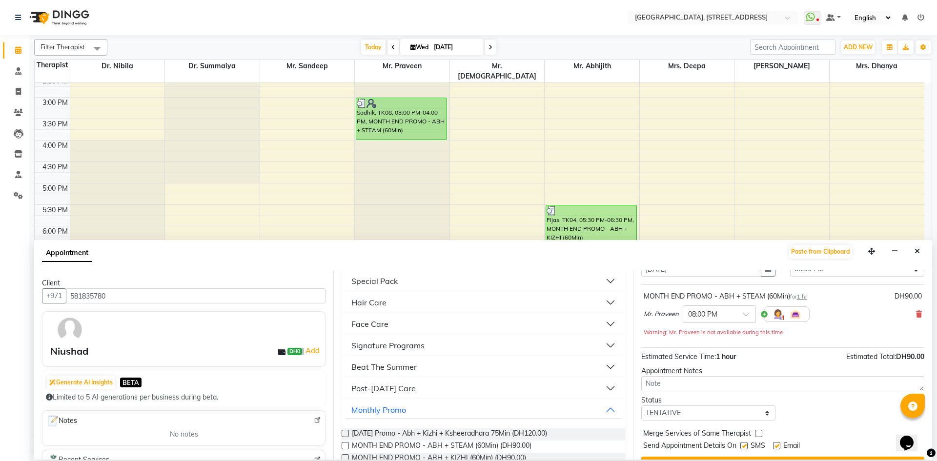
scroll to position [68, 0]
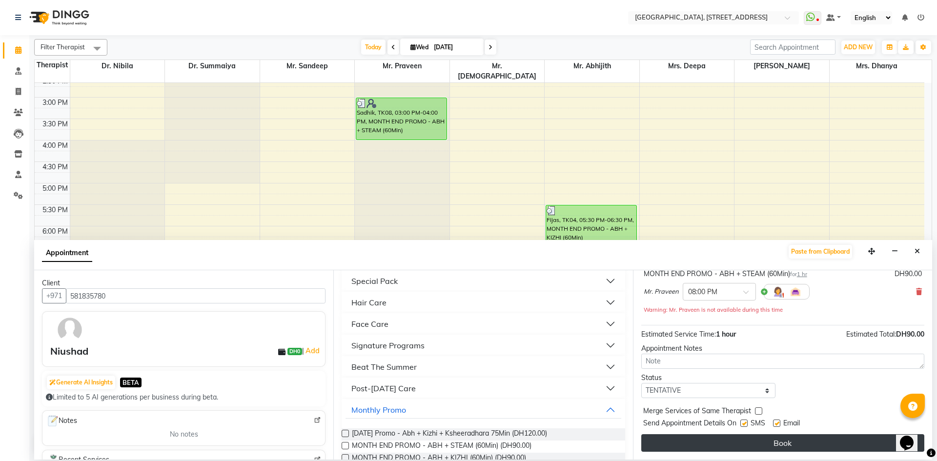
click at [788, 438] on button "Book" at bounding box center [782, 443] width 283 height 18
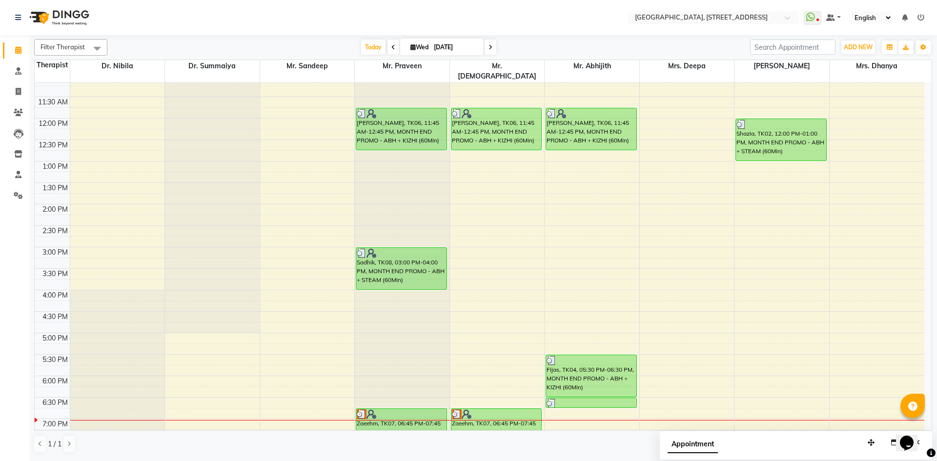
scroll to position [329, 0]
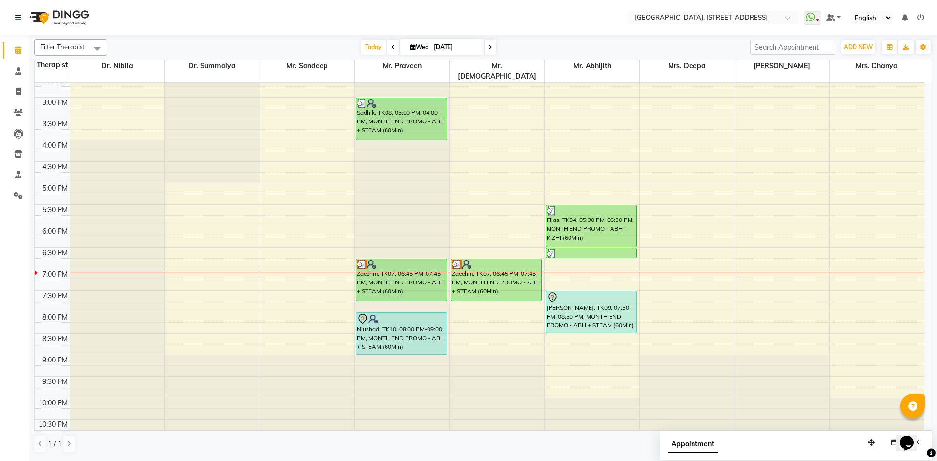
click at [640, 308] on div "7:00 AM 7:30 AM 8:00 AM 8:30 AM 9:00 AM 9:30 AM 10:00 AM 10:30 AM 11:00 AM 11:3…" at bounding box center [479, 97] width 889 height 686
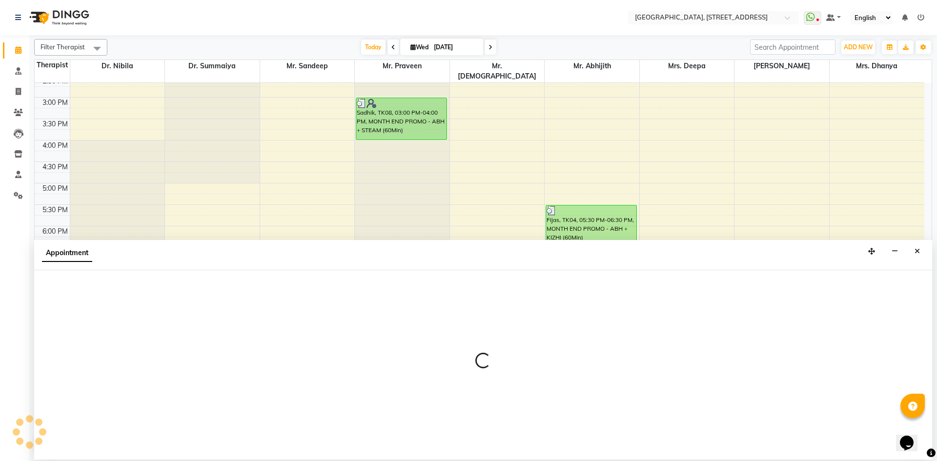
select select "27242"
select select "tentative"
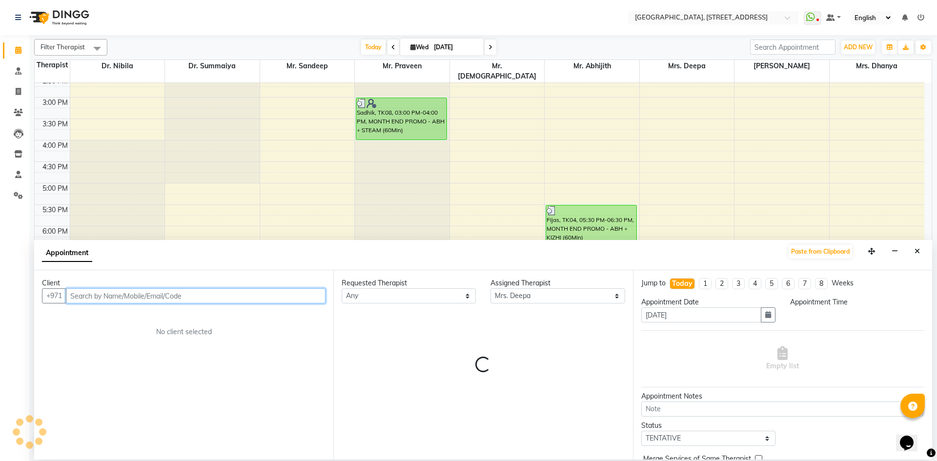
select select "1200"
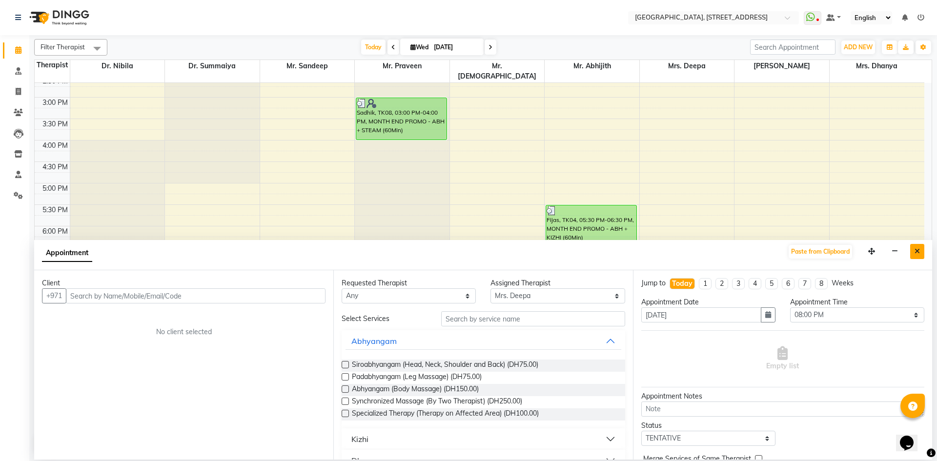
click at [918, 250] on icon "Close" at bounding box center [916, 251] width 5 height 7
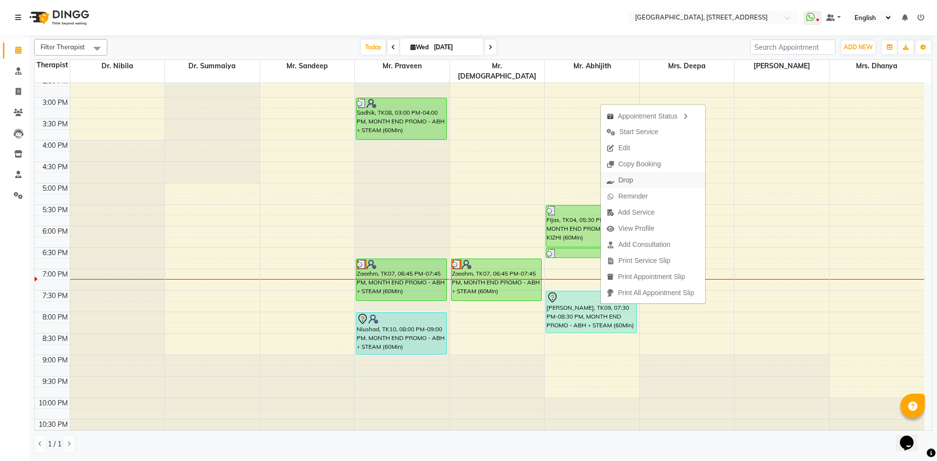
click at [628, 181] on span "Drop" at bounding box center [625, 180] width 15 height 10
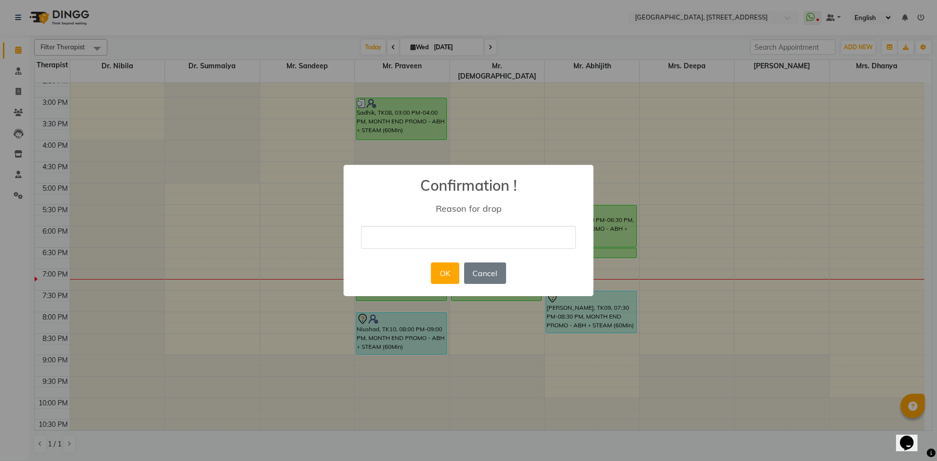
click at [476, 241] on input "text" at bounding box center [468, 237] width 215 height 23
type input "no show"
click at [437, 274] on button "OK" at bounding box center [445, 272] width 28 height 21
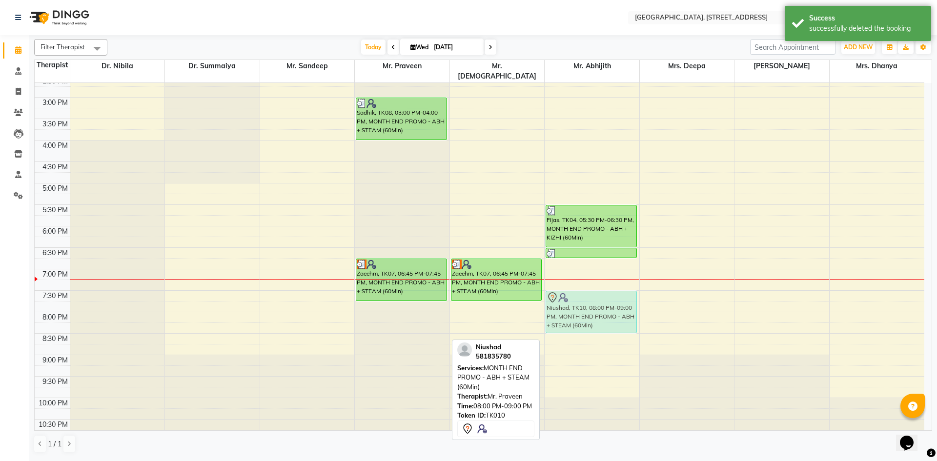
drag, startPoint x: 407, startPoint y: 322, endPoint x: 578, endPoint y: 295, distance: 172.4
click at [578, 295] on tr "[PERSON_NAME], TK06, 11:45 AM-12:45 PM, MONTH END PROMO - ABH + KIZHI (60Min) S…" at bounding box center [479, 97] width 889 height 686
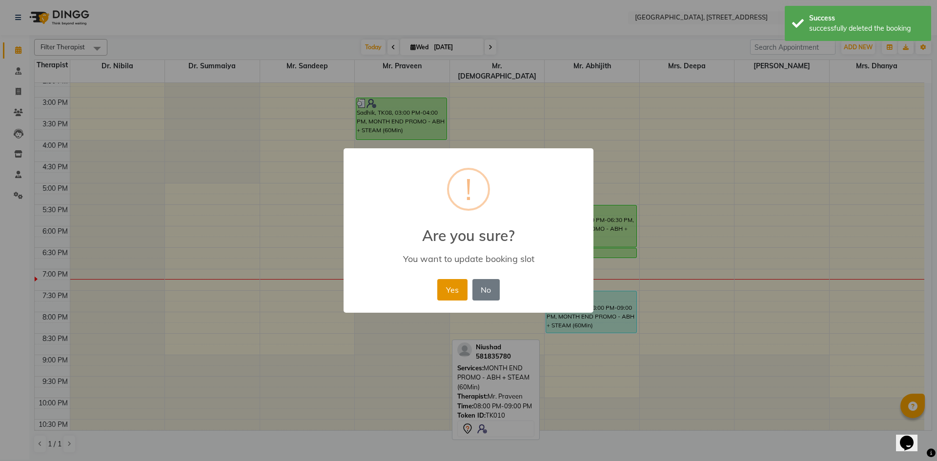
click at [453, 287] on button "Yes" at bounding box center [452, 289] width 30 height 21
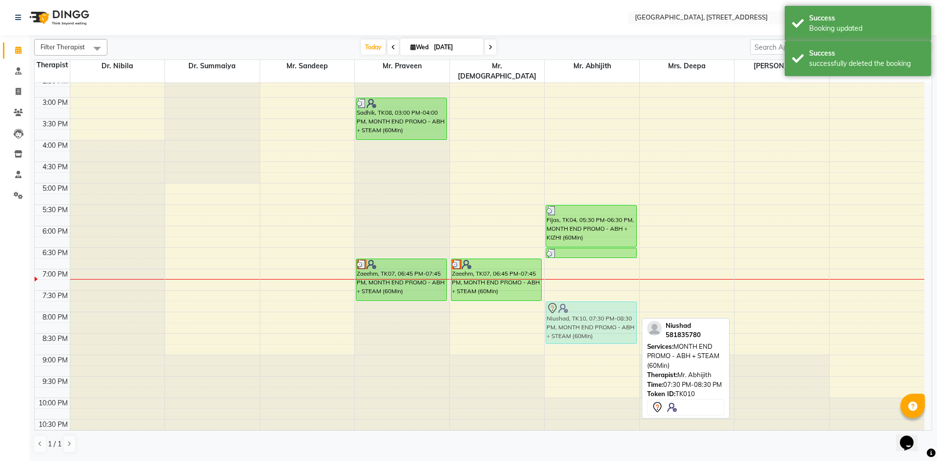
click at [584, 300] on div "[PERSON_NAME], TK06, 11:45 AM-12:45 PM, MONTH END PROMO - ABH + KIZHI (60Min) F…" at bounding box center [591, 97] width 95 height 686
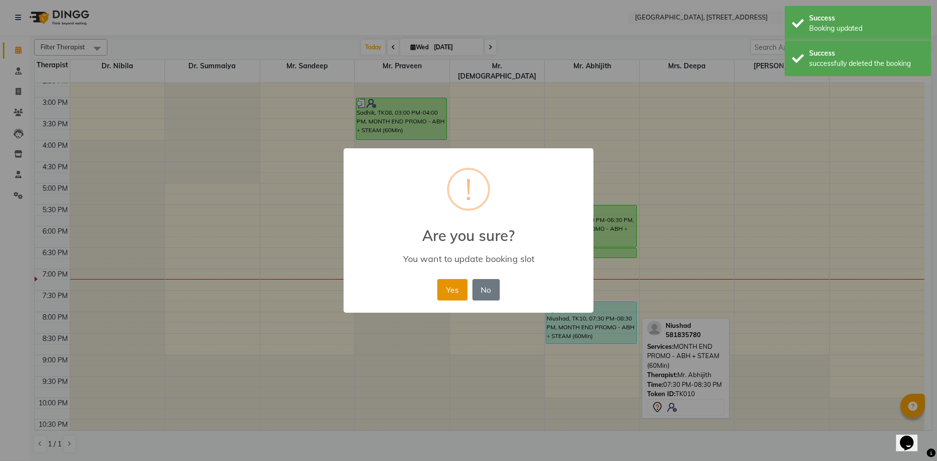
click at [447, 287] on button "Yes" at bounding box center [452, 289] width 30 height 21
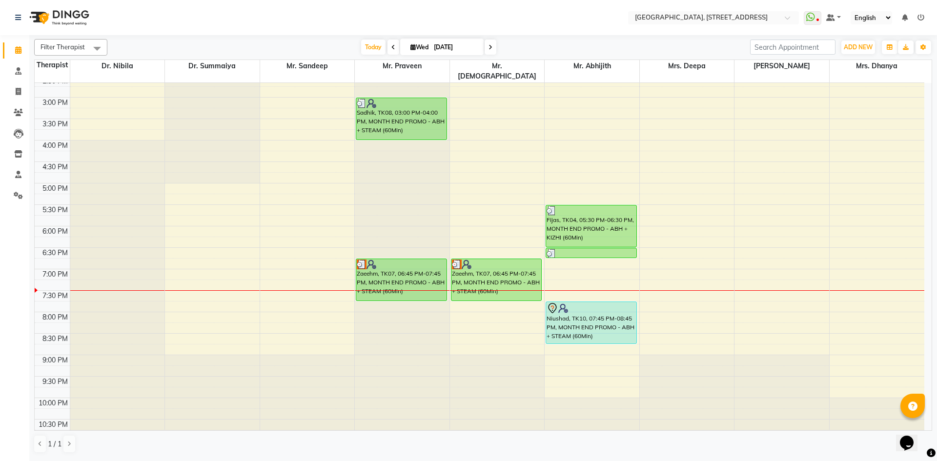
click at [487, 48] on span at bounding box center [490, 47] width 12 height 15
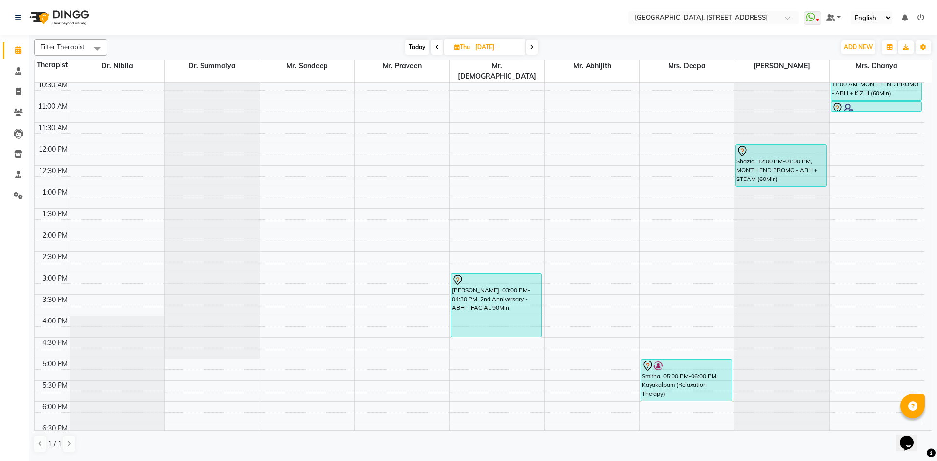
scroll to position [150, 0]
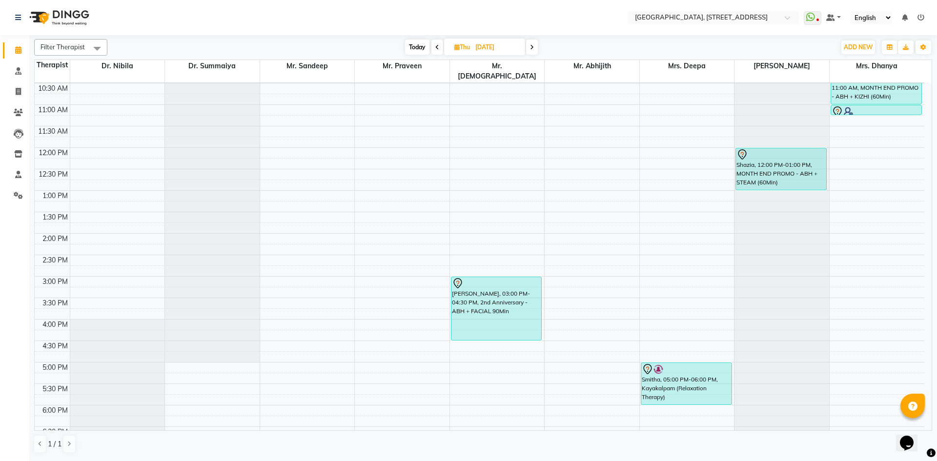
click at [435, 47] on icon at bounding box center [437, 47] width 4 height 6
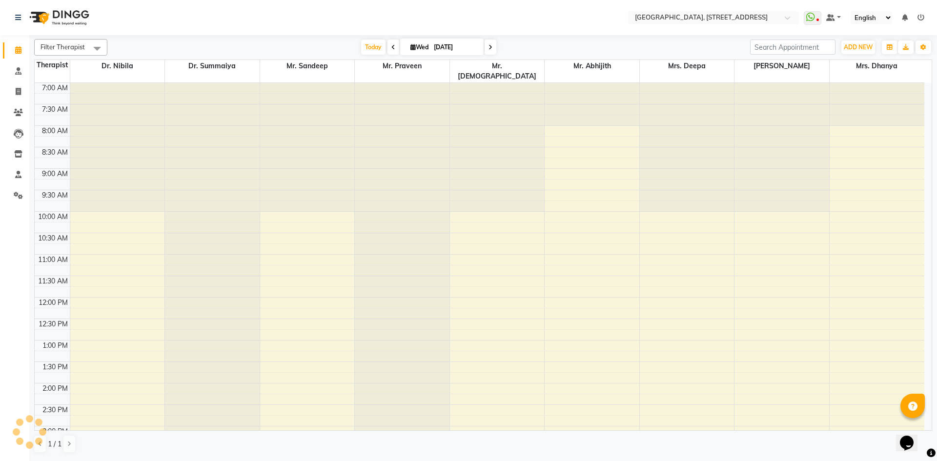
scroll to position [329, 0]
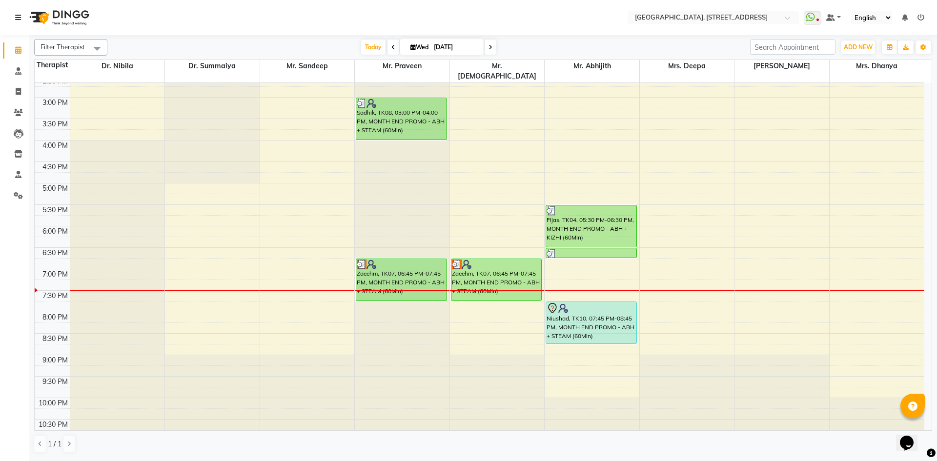
click at [391, 49] on icon at bounding box center [393, 47] width 4 height 6
type input "02-09-2025"
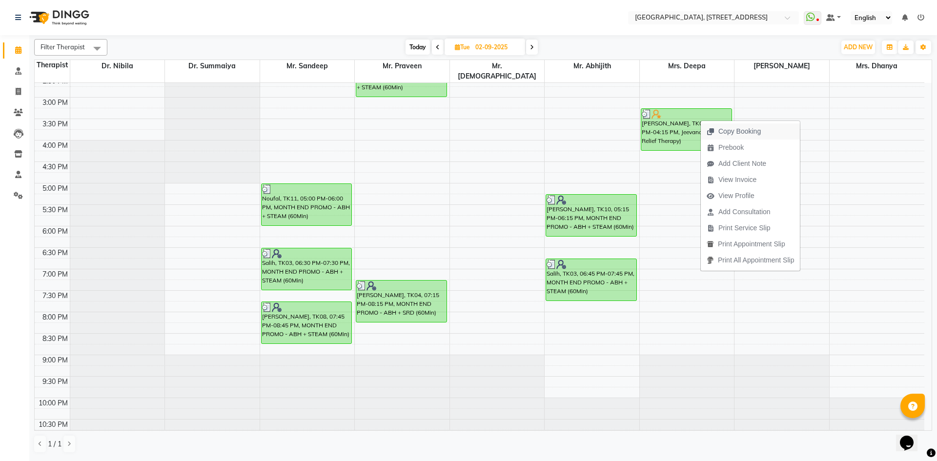
click at [721, 129] on span "Copy Booking" at bounding box center [739, 131] width 42 height 10
type textarea "JTdCJTIydXNlciUyMiUzQSU3QiUyMmlkJTIyJTNBNjg2OTY3MCUyQyUyMmZuYW1lJTIyJTNBJTIydGh…"
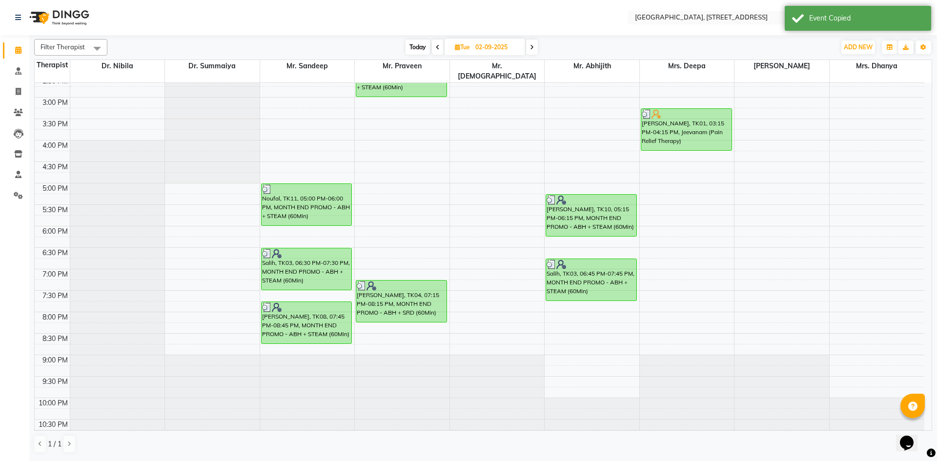
click at [534, 49] on span at bounding box center [532, 47] width 12 height 15
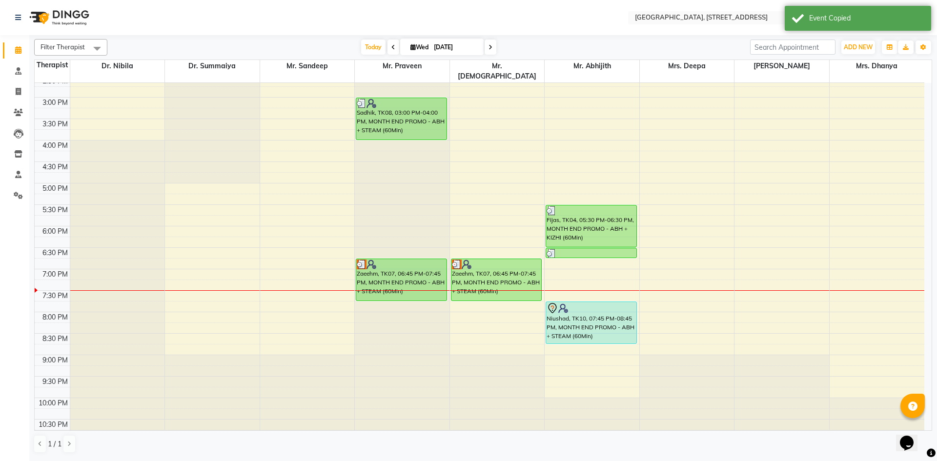
click at [489, 51] on span at bounding box center [490, 47] width 12 height 15
type input "[DATE]"
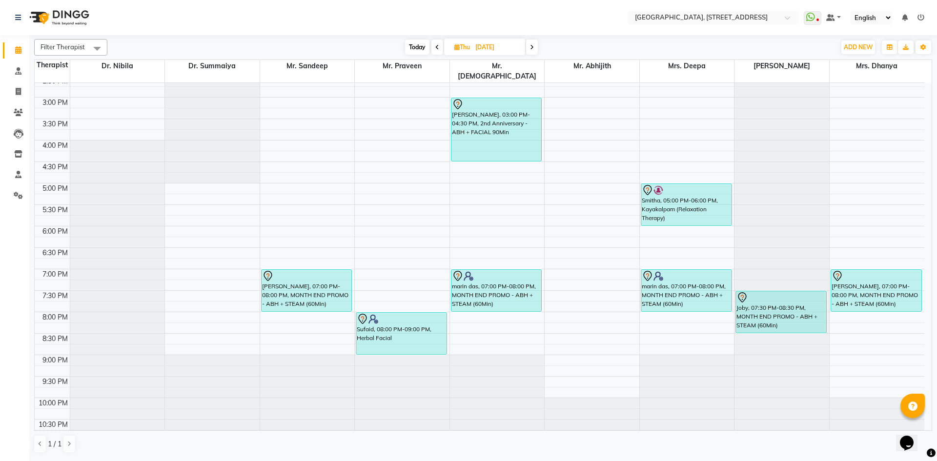
click at [653, 89] on div "7:00 AM 7:30 AM 8:00 AM 8:30 AM 9:00 AM 9:30 AM 10:00 AM 10:30 AM 11:00 AM 11:3…" at bounding box center [479, 97] width 889 height 686
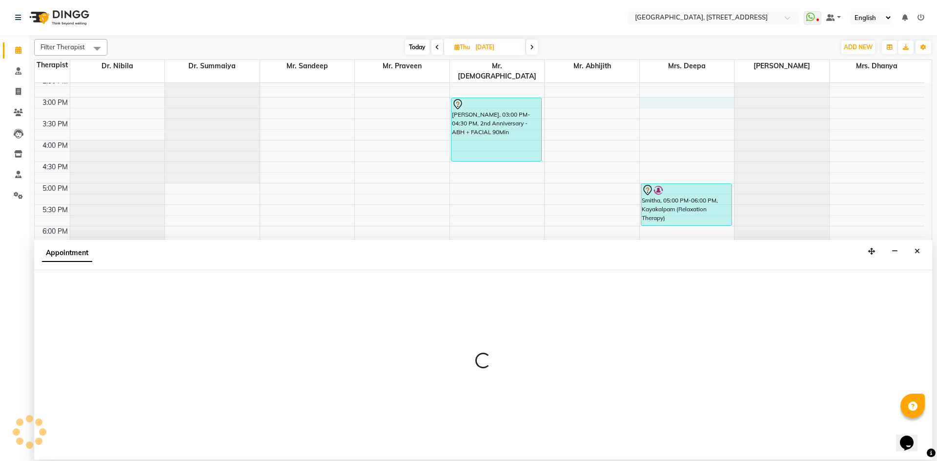
select select "27242"
select select "900"
select select "tentative"
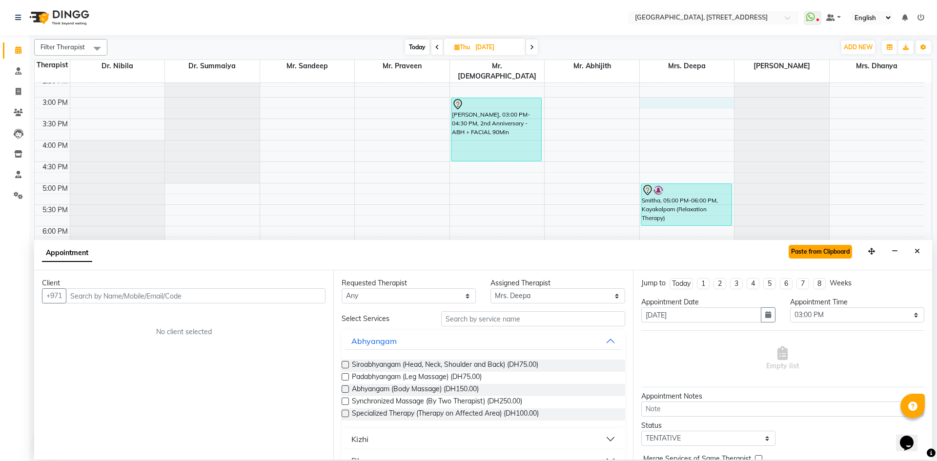
click at [808, 250] on button "Paste from Clipboard" at bounding box center [819, 252] width 63 height 14
select select
select select "1960"
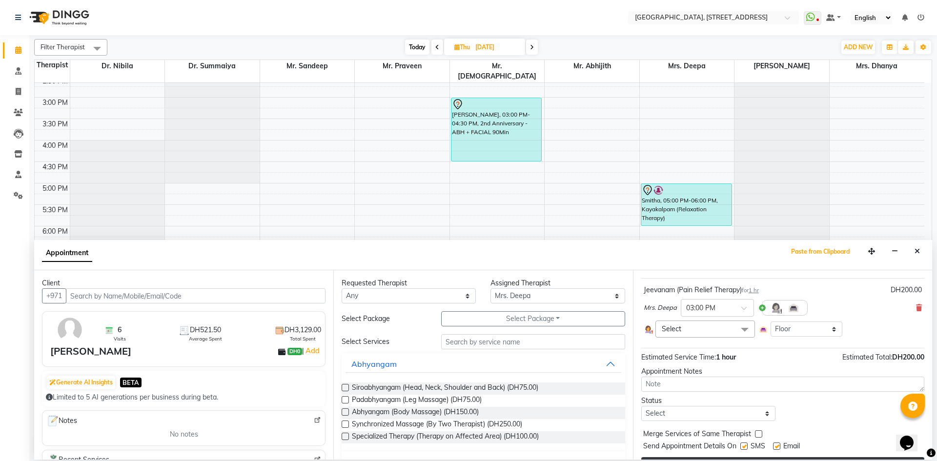
scroll to position [75, 0]
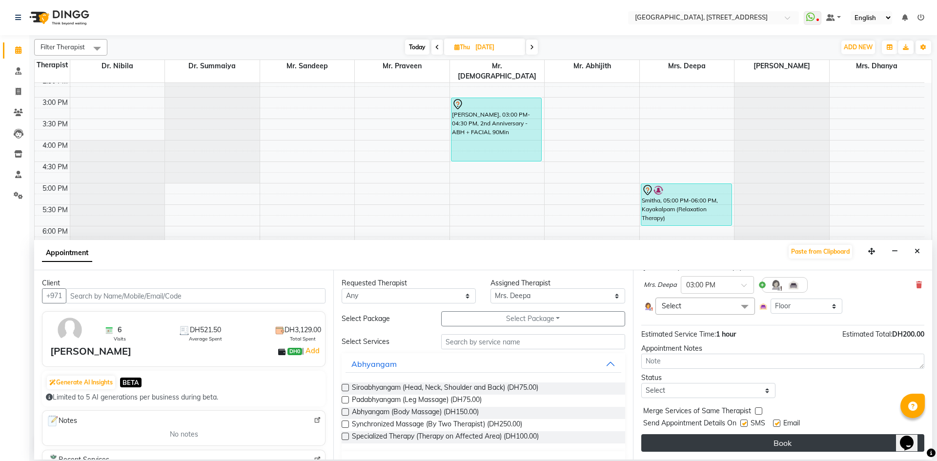
click at [772, 445] on button "Book" at bounding box center [782, 443] width 283 height 18
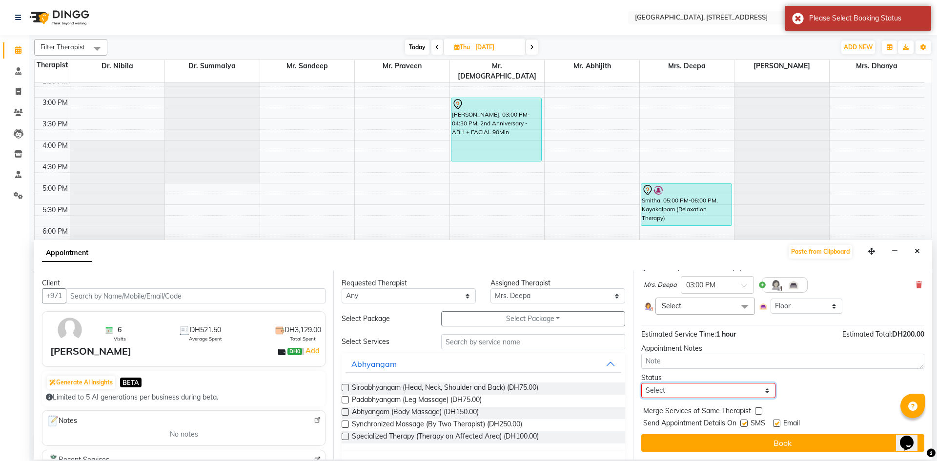
click at [764, 393] on select "Select TENTATIVE CONFIRM UPCOMING" at bounding box center [708, 390] width 134 height 15
select select "tentative"
click at [641, 383] on select "Select TENTATIVE CONFIRM UPCOMING" at bounding box center [708, 390] width 134 height 15
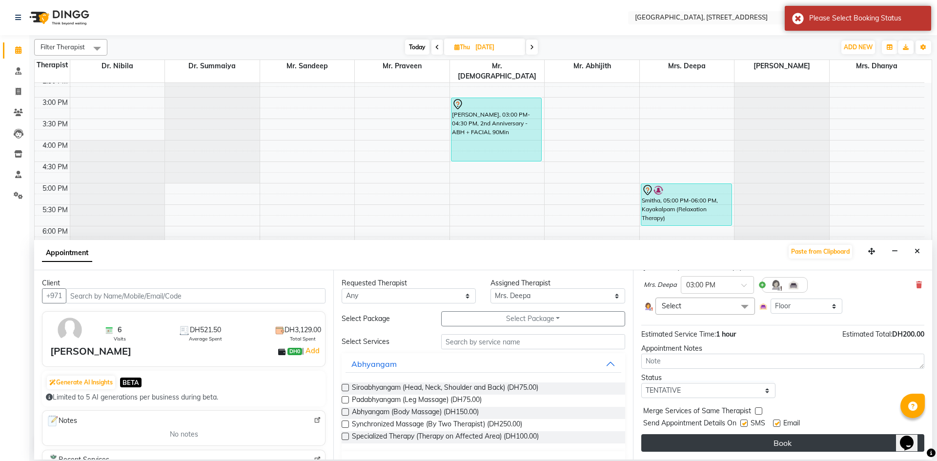
click at [773, 445] on button "Book" at bounding box center [782, 443] width 283 height 18
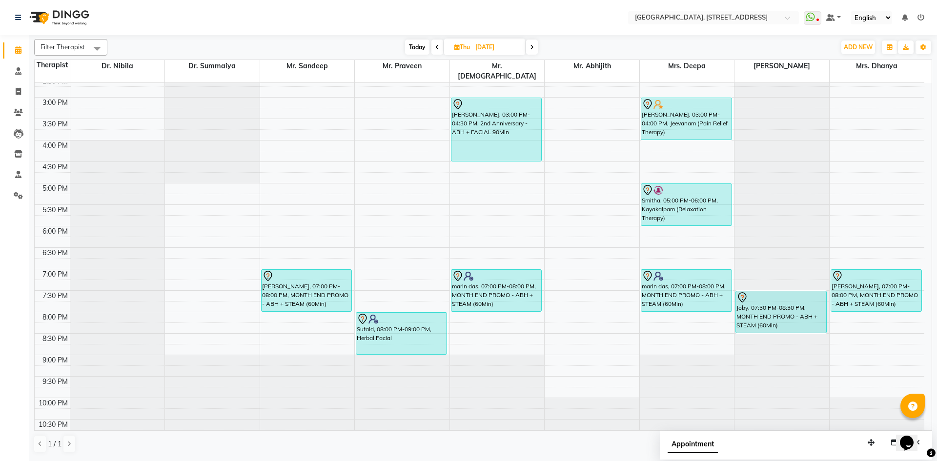
scroll to position [150, 0]
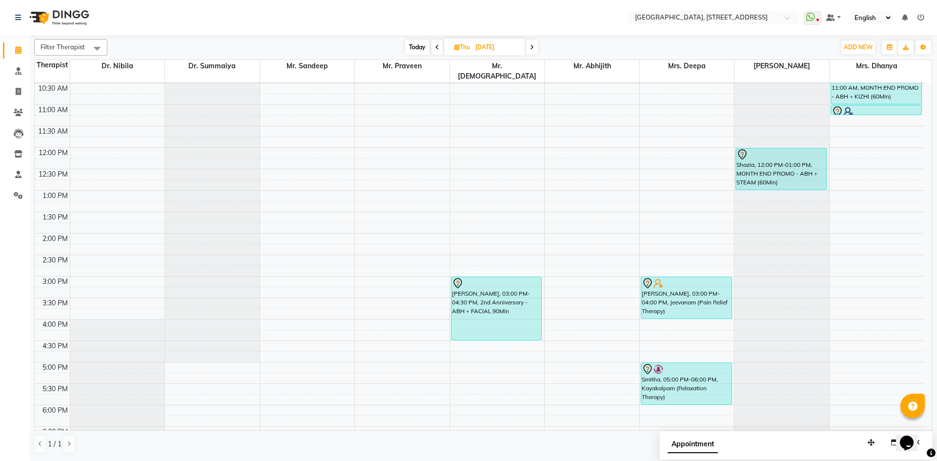
click at [415, 43] on span "Today" at bounding box center [417, 47] width 24 height 15
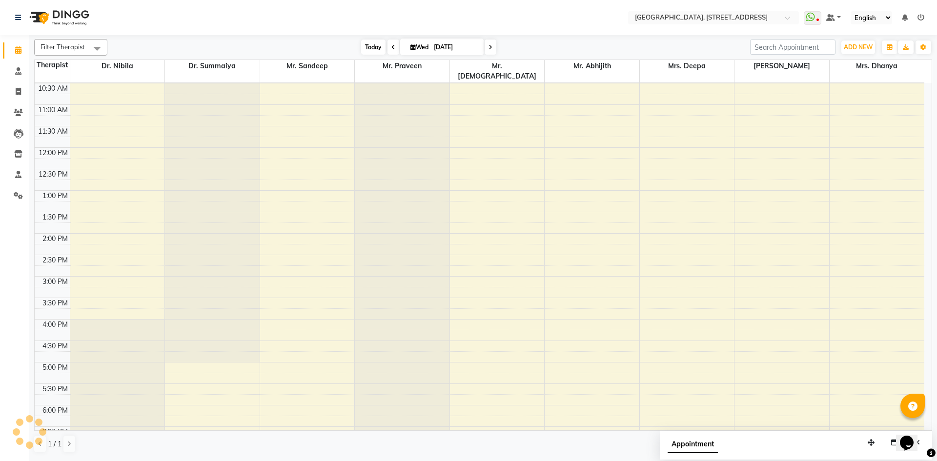
scroll to position [329, 0]
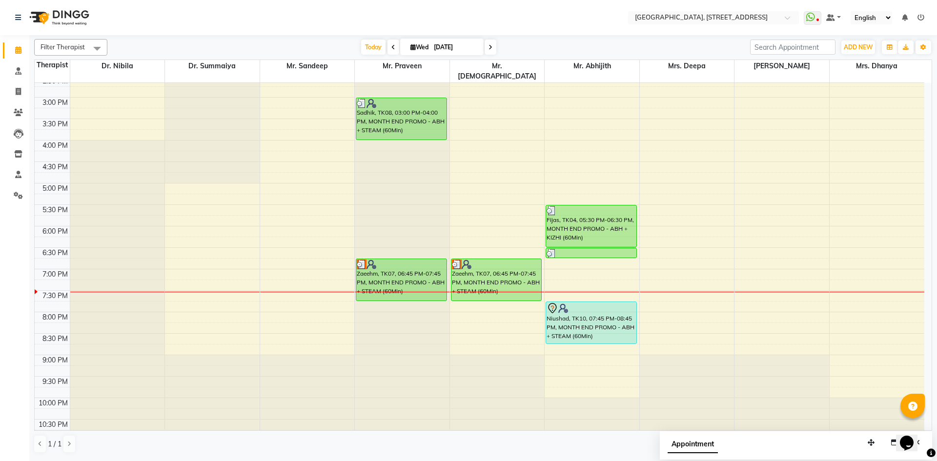
click at [492, 45] on span at bounding box center [490, 47] width 12 height 15
type input "[DATE]"
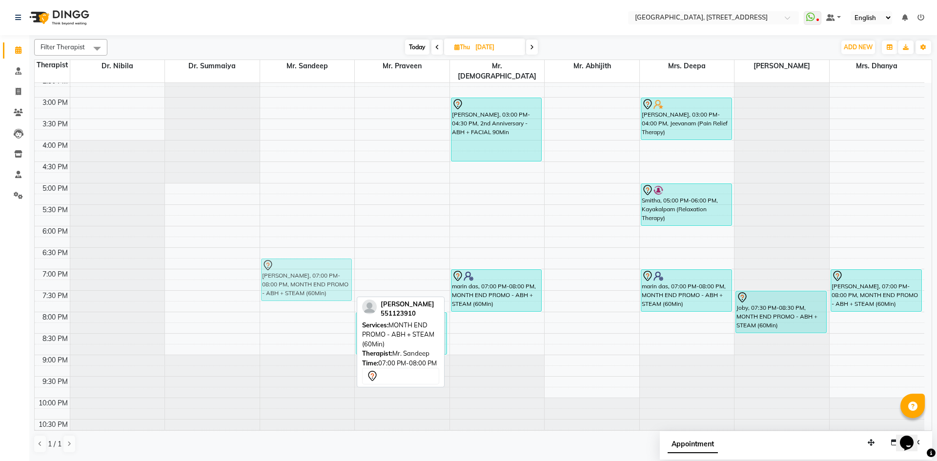
click at [289, 267] on div "[PERSON_NAME], 07:00 PM-08:00 PM, MONTH END PROMO - ABH + STEAM (60Min) [PERSON…" at bounding box center [307, 97] width 95 height 686
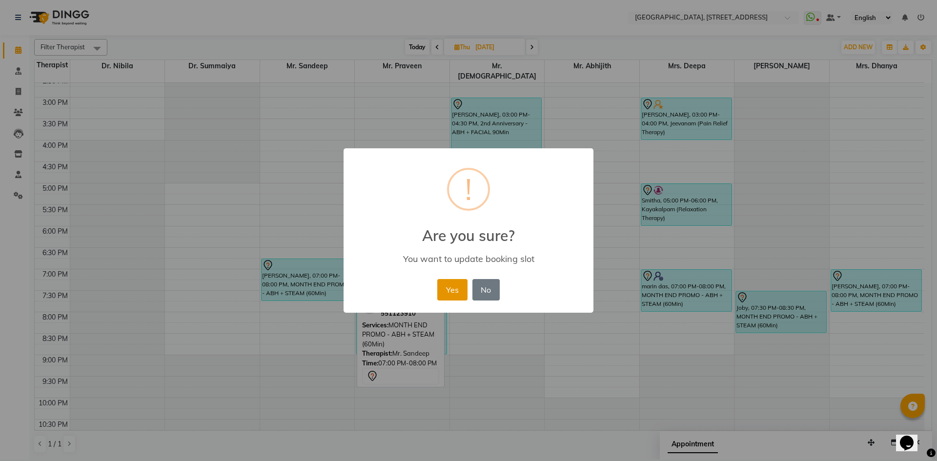
click at [448, 291] on button "Yes" at bounding box center [452, 289] width 30 height 21
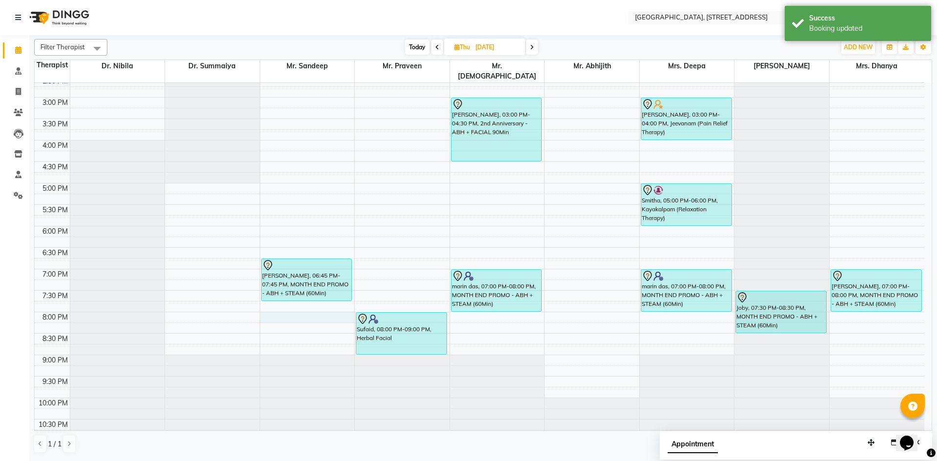
click at [271, 304] on div "7:00 AM 7:30 AM 8:00 AM 8:30 AM 9:00 AM 9:30 AM 10:00 AM 10:30 AM 11:00 AM 11:3…" at bounding box center [479, 97] width 889 height 686
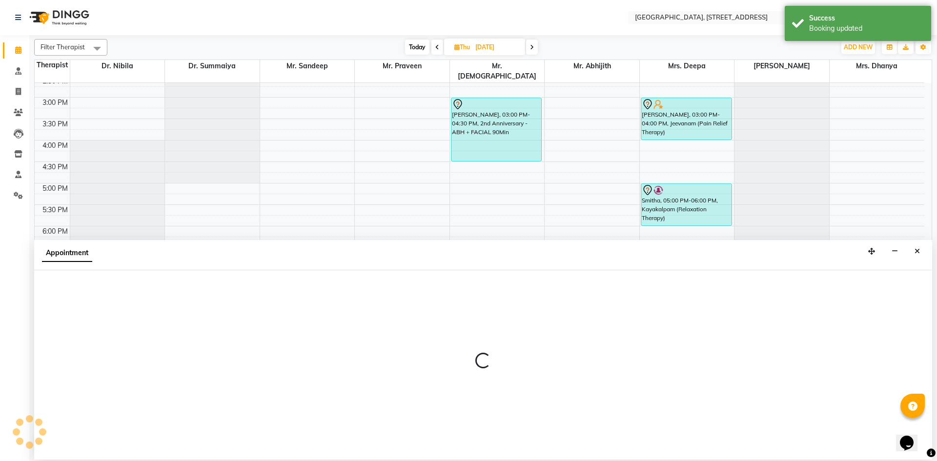
select select "27240"
select select "1200"
select select "tentative"
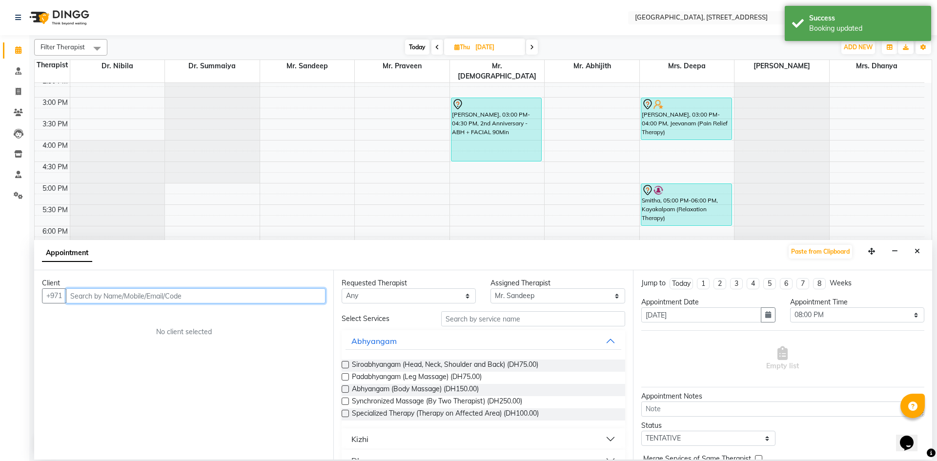
click at [150, 294] on input "text" at bounding box center [196, 295] width 260 height 15
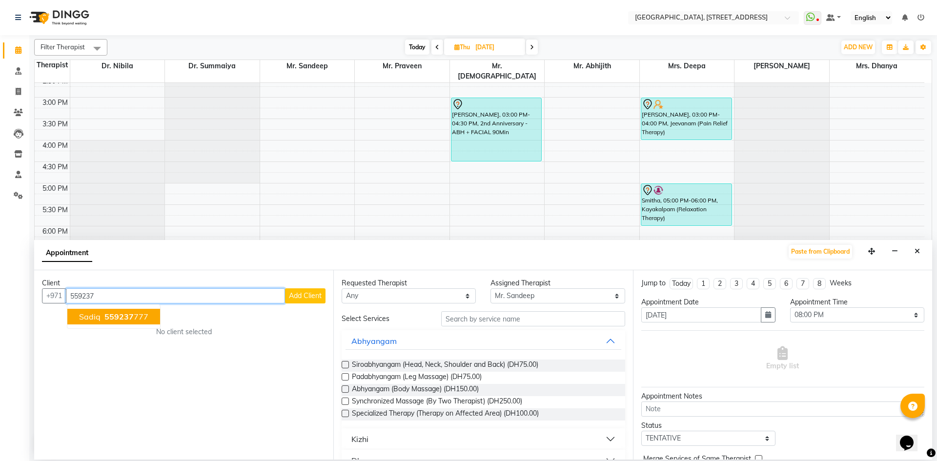
click at [133, 321] on ngb-highlight "559237 777" at bounding box center [125, 317] width 46 height 10
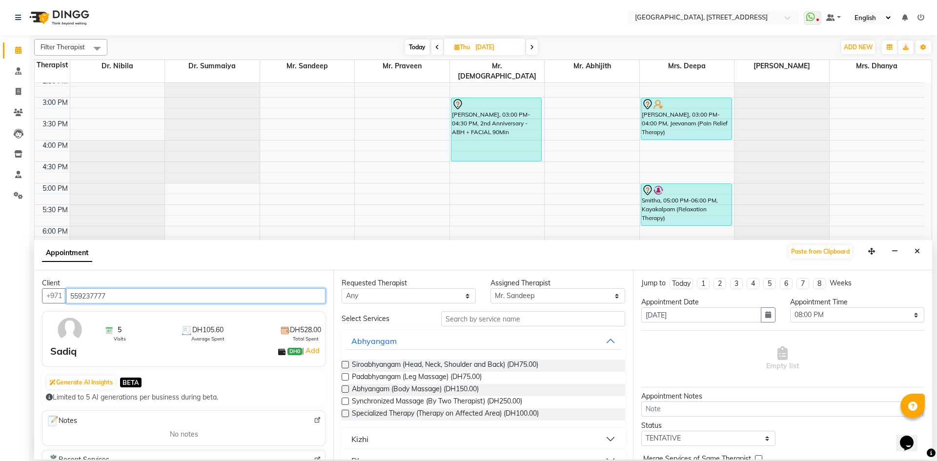
type input "559237777"
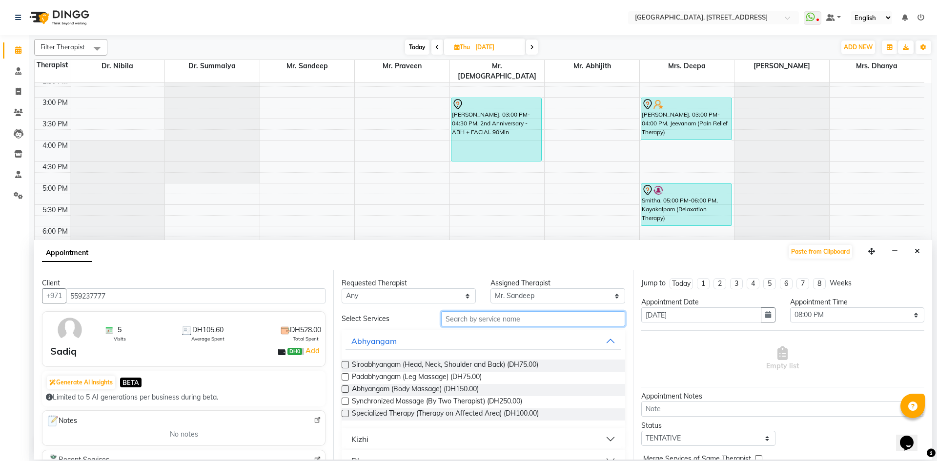
click at [471, 321] on input "text" at bounding box center [533, 318] width 184 height 15
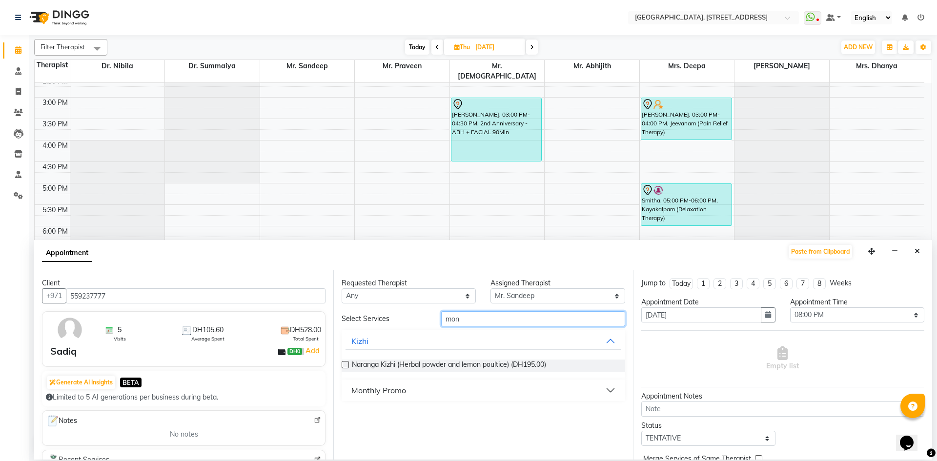
type input "mon"
click at [367, 389] on div "Monthly Promo" at bounding box center [378, 390] width 55 height 12
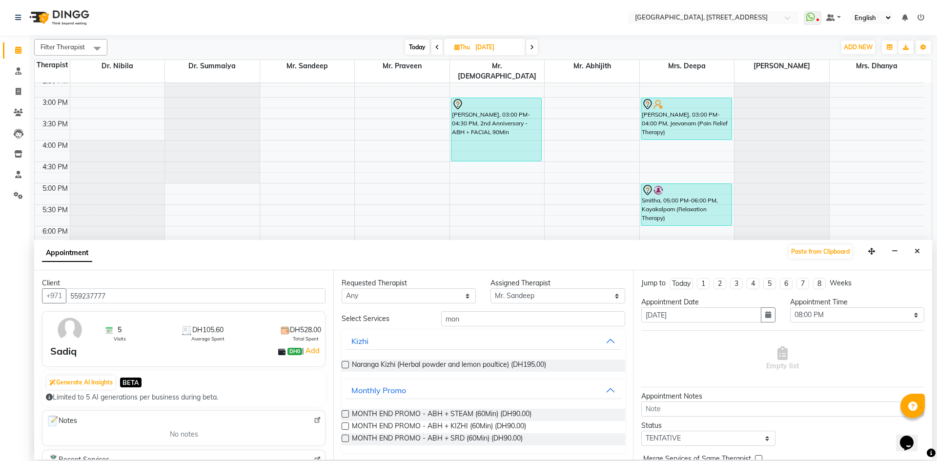
click at [343, 414] on label at bounding box center [345, 413] width 7 height 7
click at [343, 414] on input "checkbox" at bounding box center [345, 415] width 6 height 6
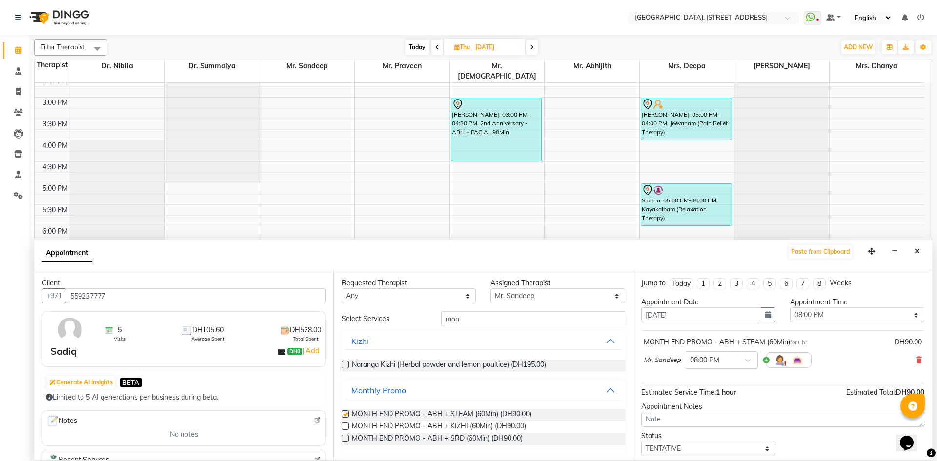
checkbox input "false"
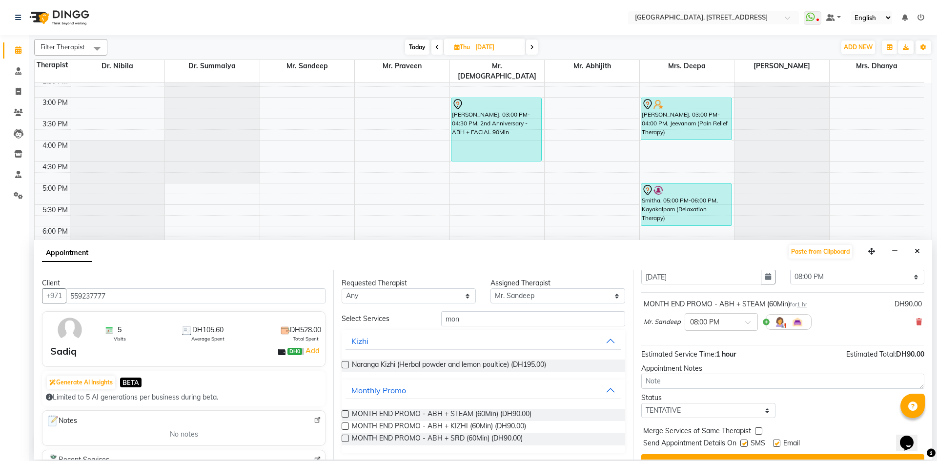
scroll to position [58, 0]
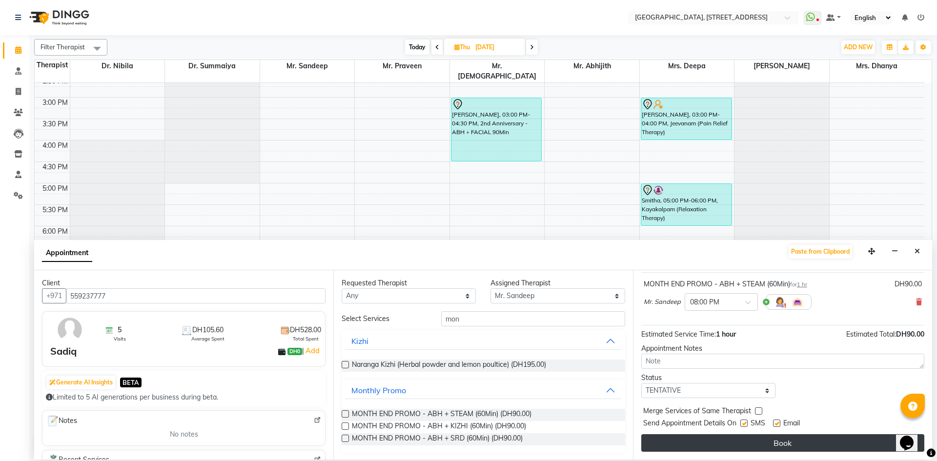
click at [779, 448] on button "Book" at bounding box center [782, 443] width 283 height 18
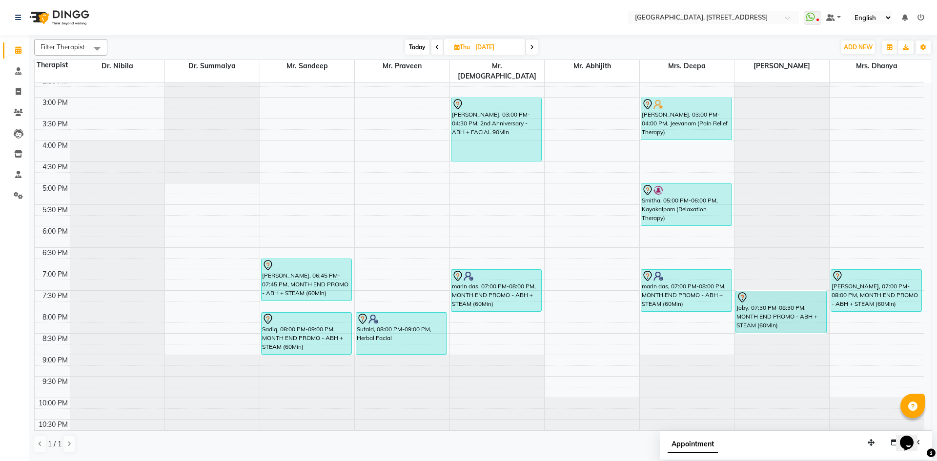
click at [417, 48] on span "Today" at bounding box center [417, 47] width 24 height 15
type input "[DATE]"
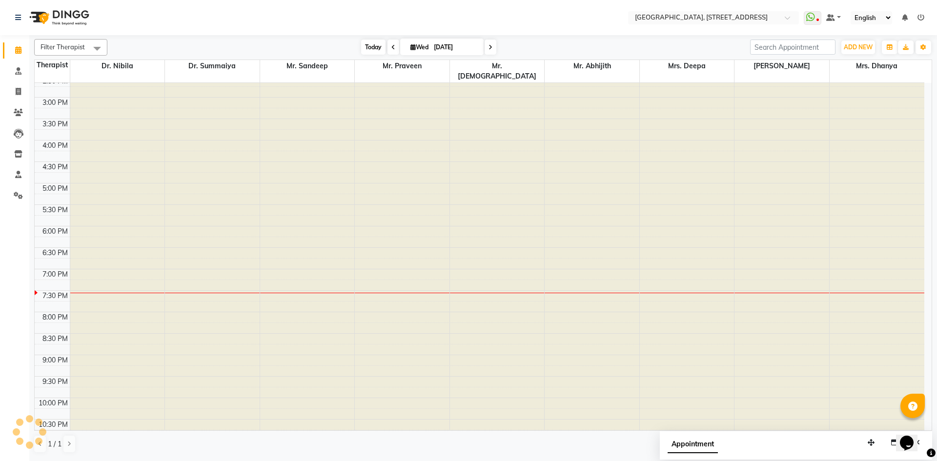
scroll to position [329, 0]
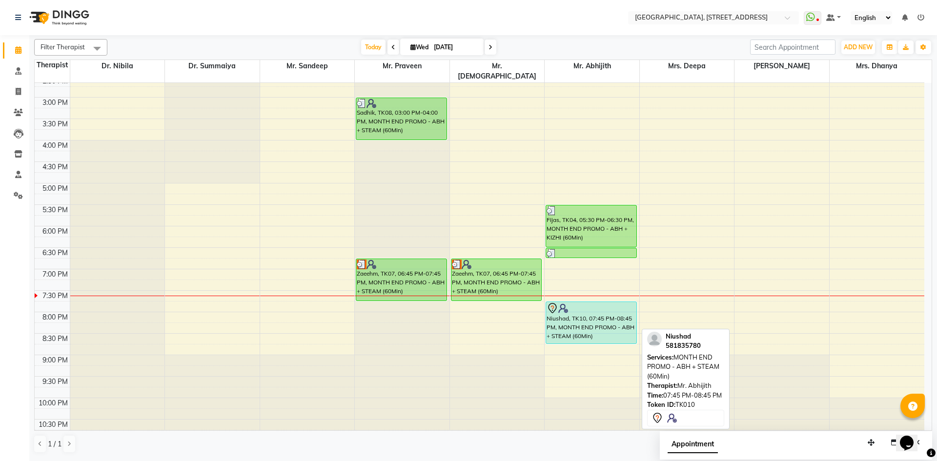
click at [592, 302] on div at bounding box center [590, 308] width 89 height 12
click at [591, 303] on div at bounding box center [590, 308] width 89 height 12
select select "7"
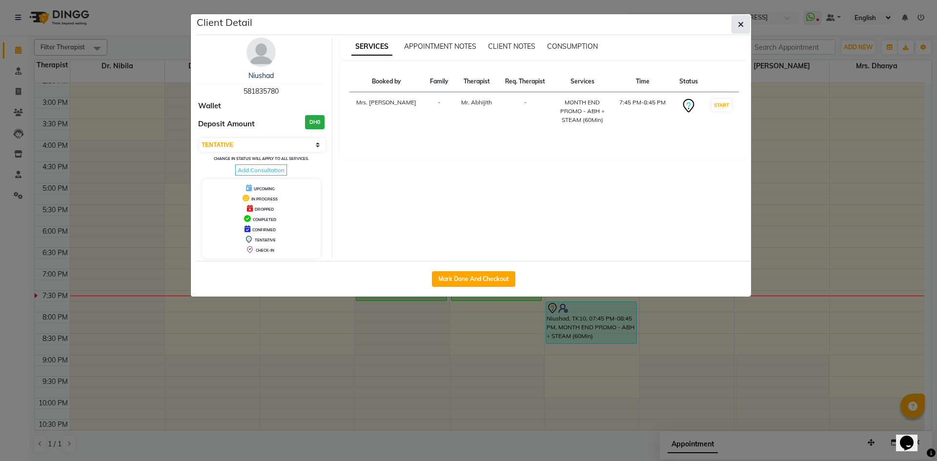
click at [733, 25] on button "button" at bounding box center [740, 24] width 19 height 19
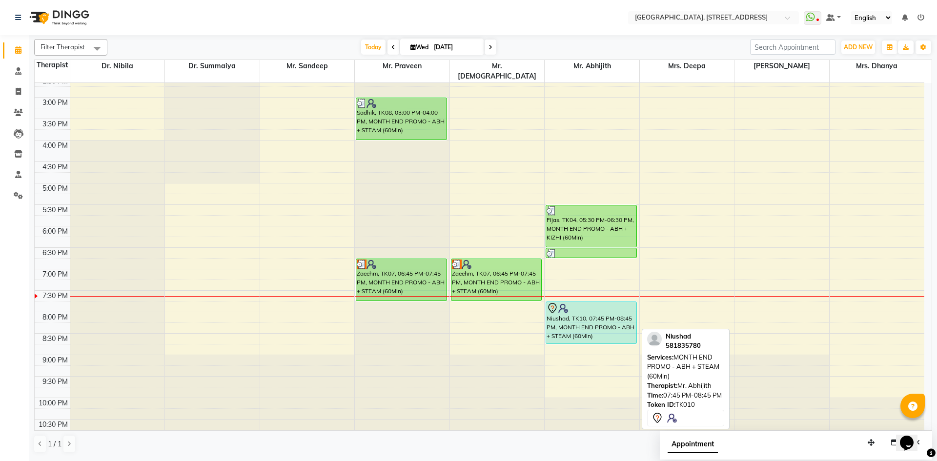
click at [581, 303] on div at bounding box center [590, 308] width 89 height 12
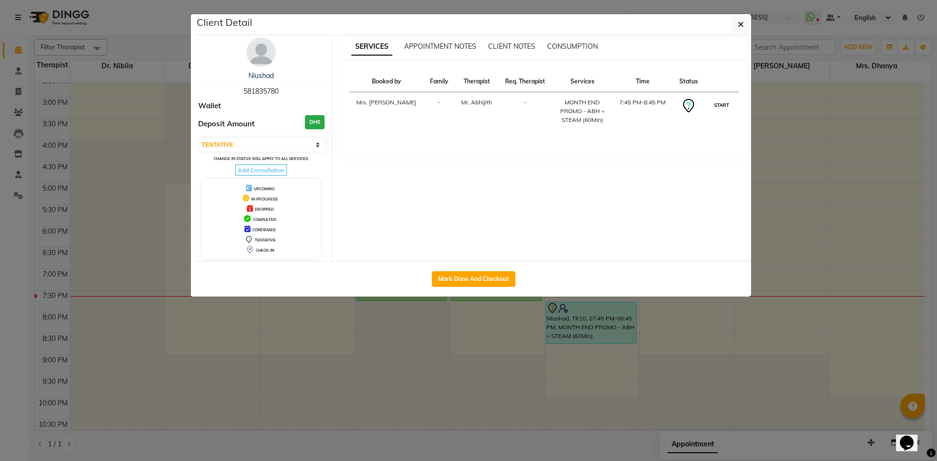
click at [720, 101] on button "START" at bounding box center [721, 105] width 20 height 12
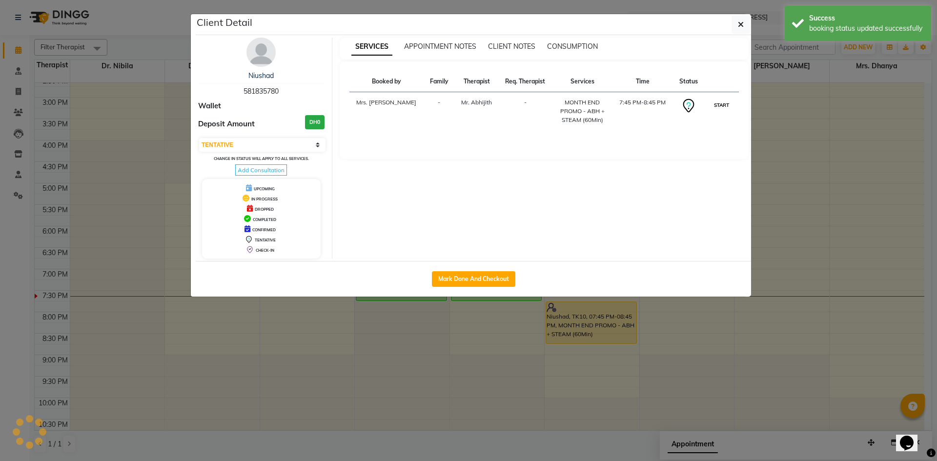
click at [720, 101] on button "START" at bounding box center [721, 105] width 20 height 12
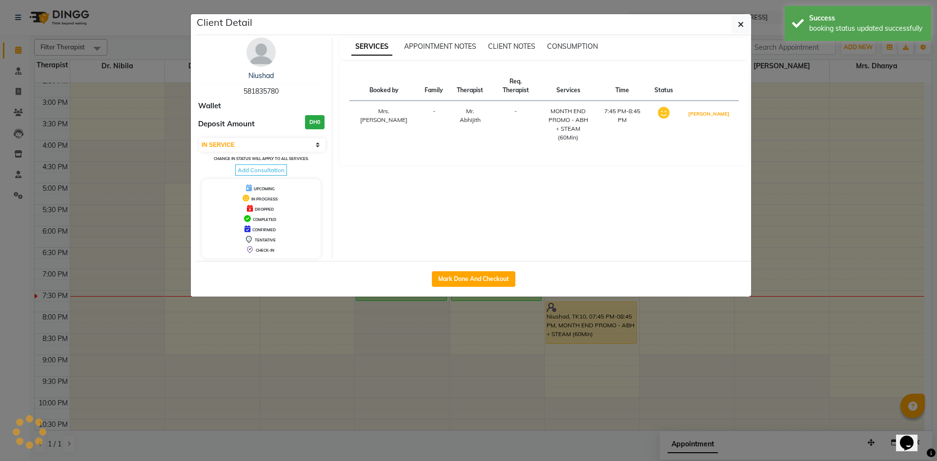
click at [720, 108] on button "[PERSON_NAME]" at bounding box center [708, 114] width 46 height 12
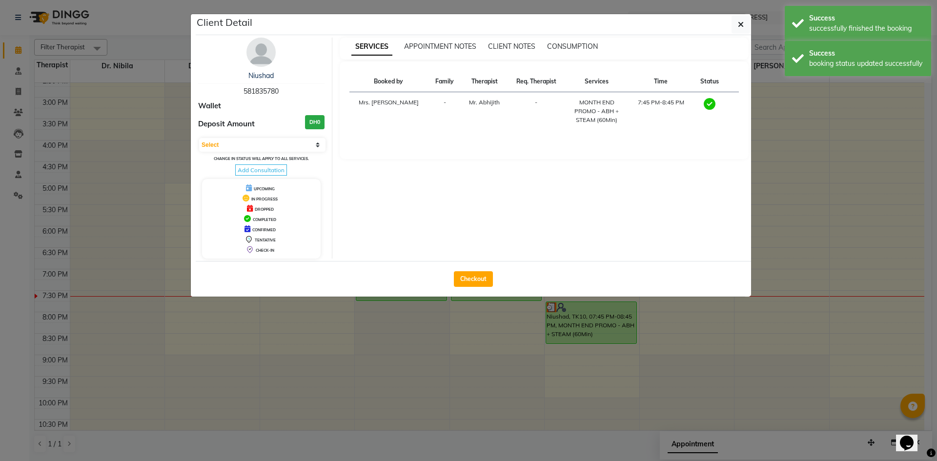
select select "3"
click at [738, 26] on icon "button" at bounding box center [741, 24] width 6 height 8
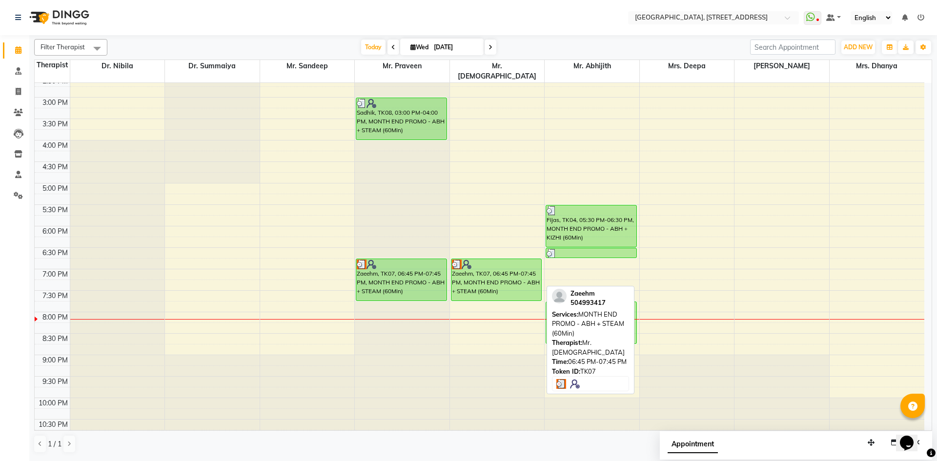
click at [475, 266] on div "Zaeehm, TK07, 06:45 PM-07:45 PM, MONTH END PROMO - ABH + STEAM (60Min)" at bounding box center [496, 279] width 90 height 41
select select "3"
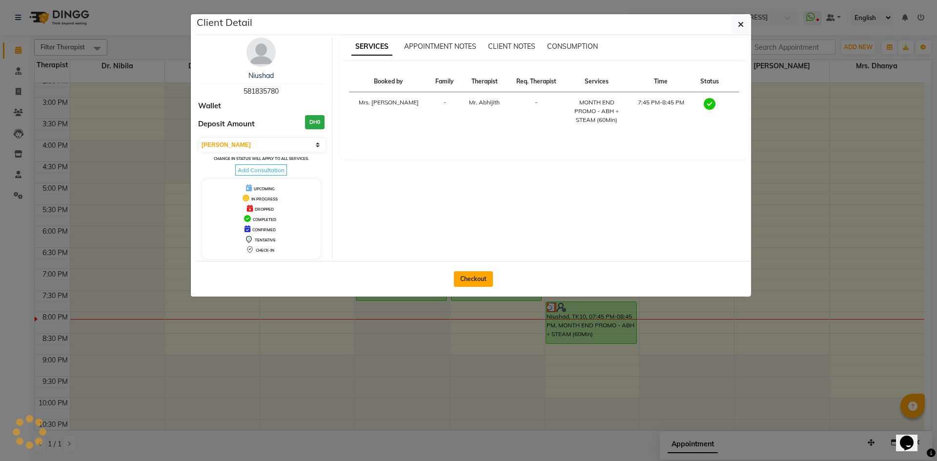
click at [479, 275] on button "Checkout" at bounding box center [473, 279] width 39 height 16
select select "service"
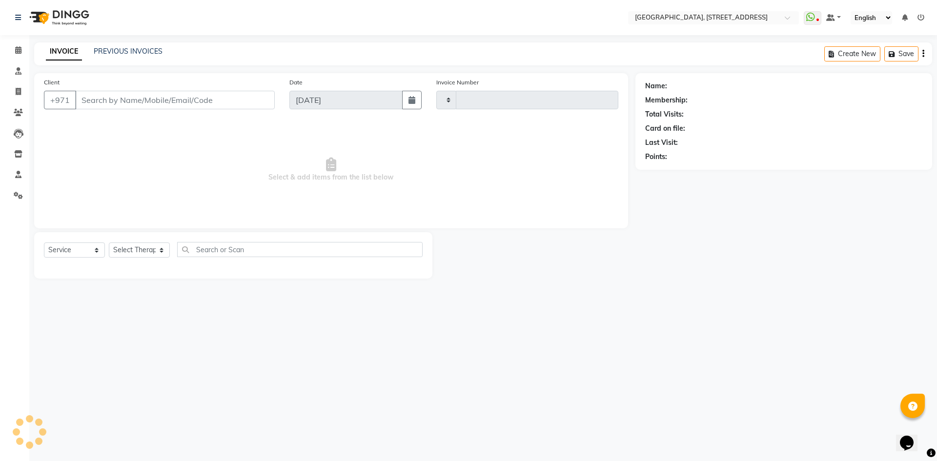
type input "2071"
select select "4538"
type input "581835780"
select select "65324"
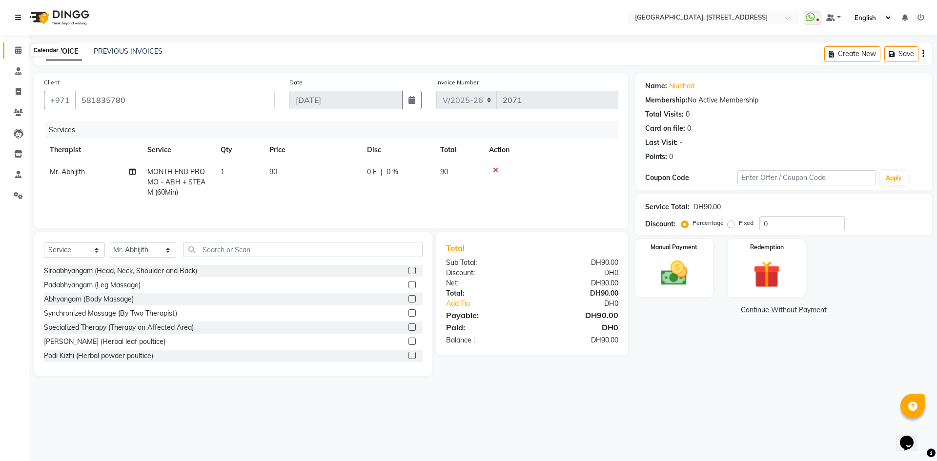
click at [20, 49] on icon at bounding box center [18, 49] width 6 height 7
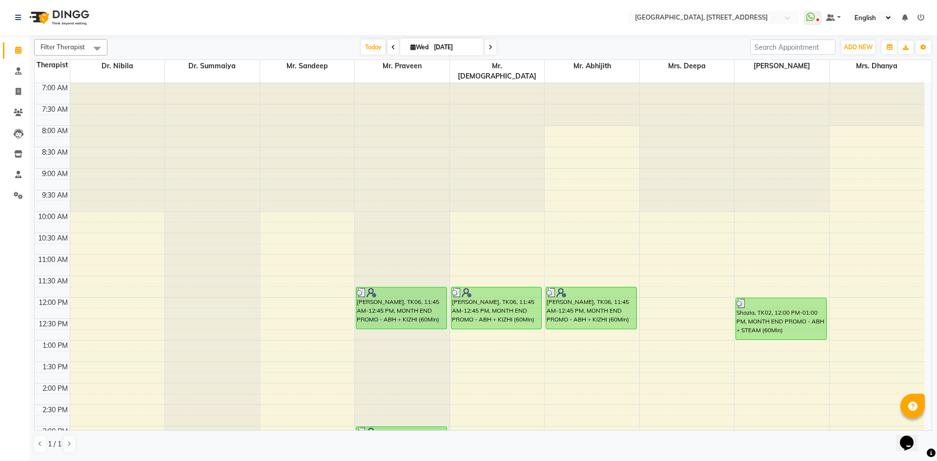
click at [523, 341] on div "7:00 AM 7:30 AM 8:00 AM 8:30 AM 9:00 AM 9:30 AM 10:00 AM 10:30 AM 11:00 AM 11:3…" at bounding box center [479, 426] width 889 height 686
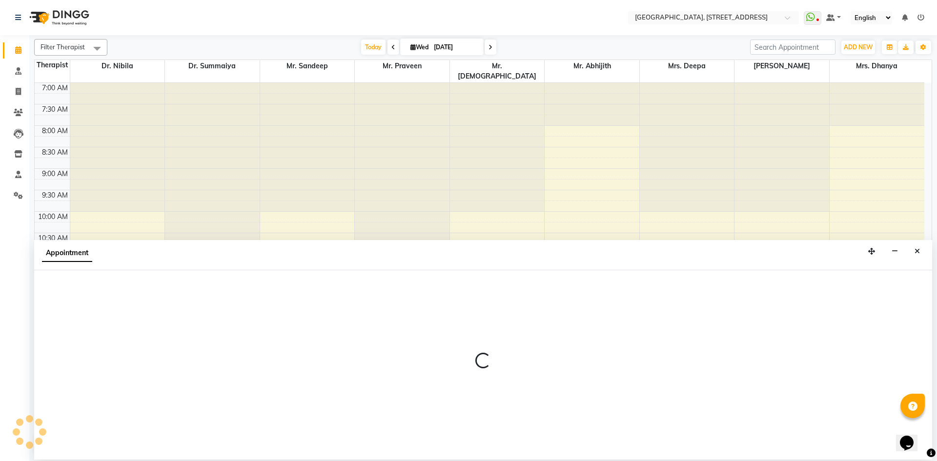
select select "33011"
select select "780"
select select "tentative"
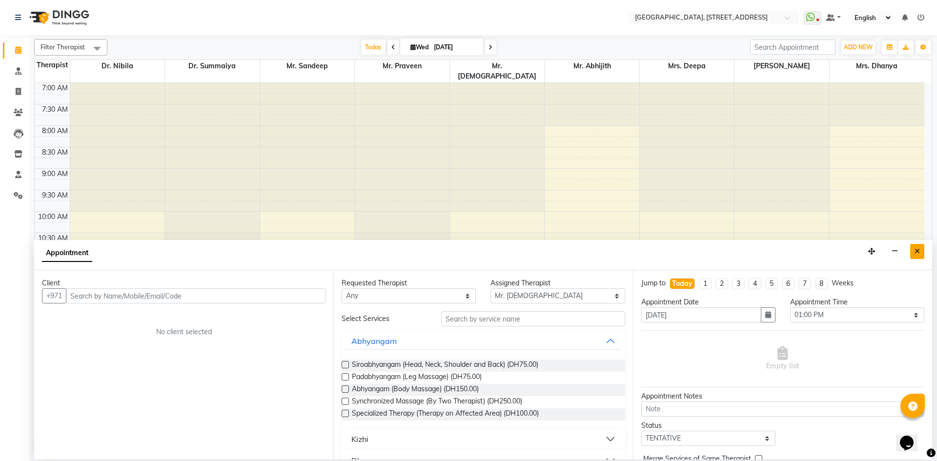
click at [916, 251] on icon "Close" at bounding box center [916, 251] width 5 height 7
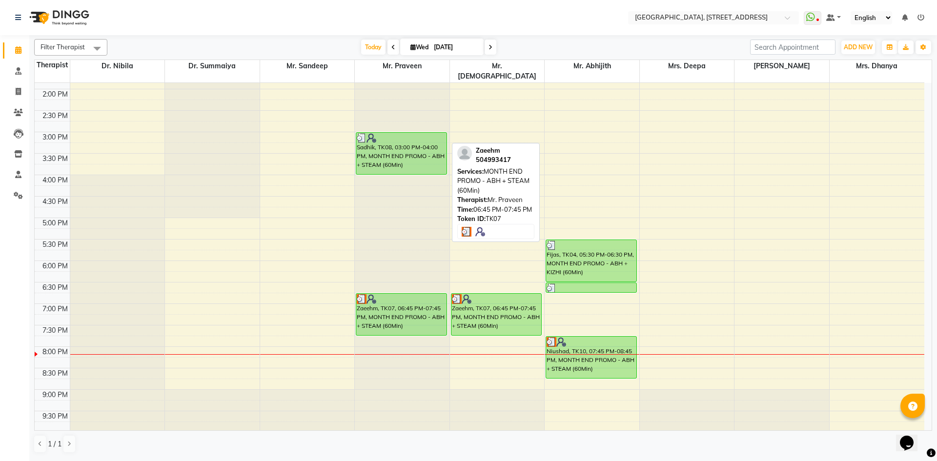
scroll to position [329, 0]
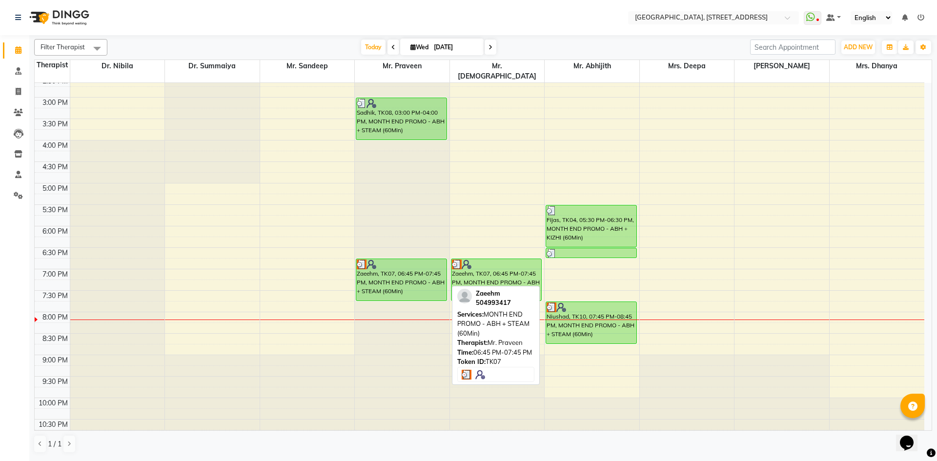
click at [428, 266] on div "Zaeehm, TK07, 06:45 PM-07:45 PM, MONTH END PROMO - ABH + STEAM (60Min)" at bounding box center [401, 279] width 90 height 41
select select "3"
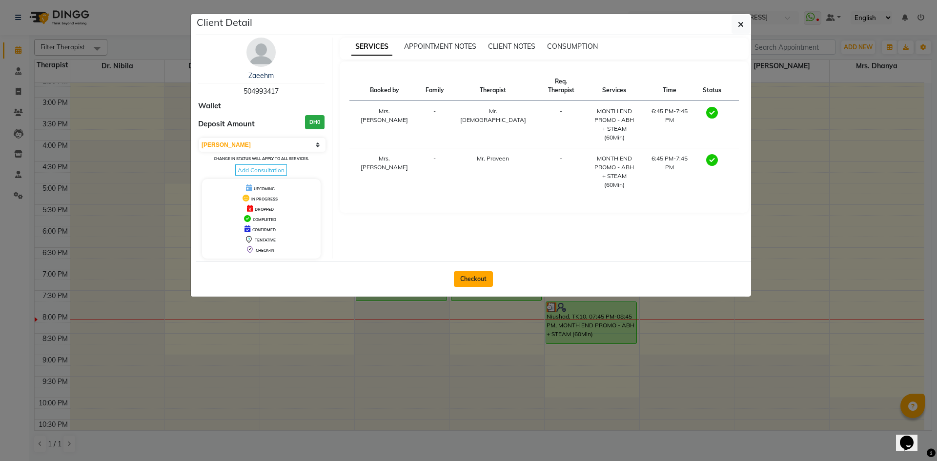
click at [478, 277] on button "Checkout" at bounding box center [473, 279] width 39 height 16
select select "service"
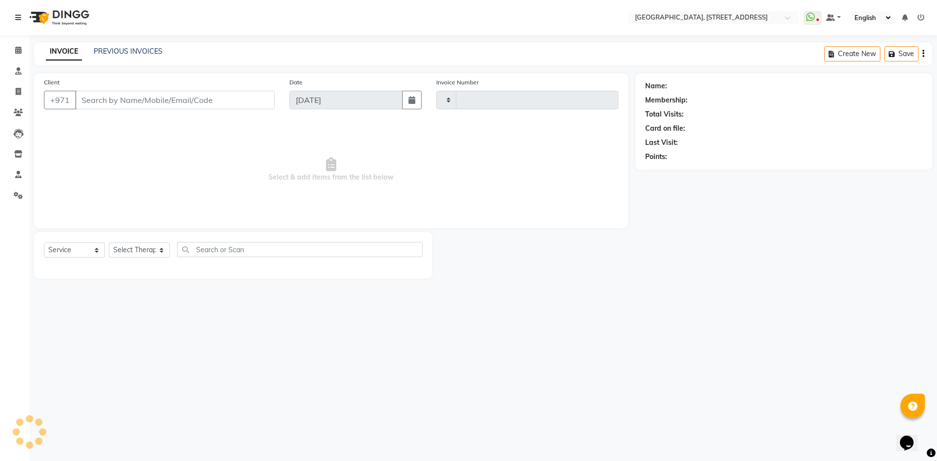
type input "2071"
select select "4538"
type input "504993417"
select select "33011"
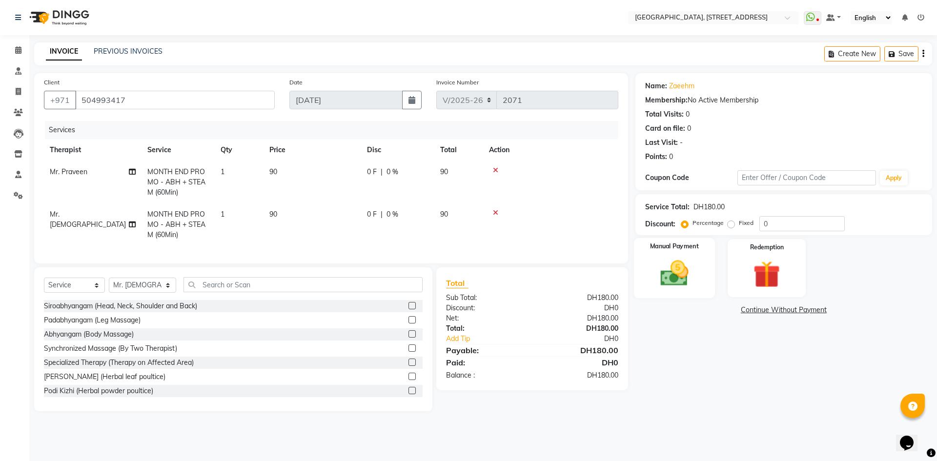
click at [667, 277] on img at bounding box center [673, 273] width 45 height 32
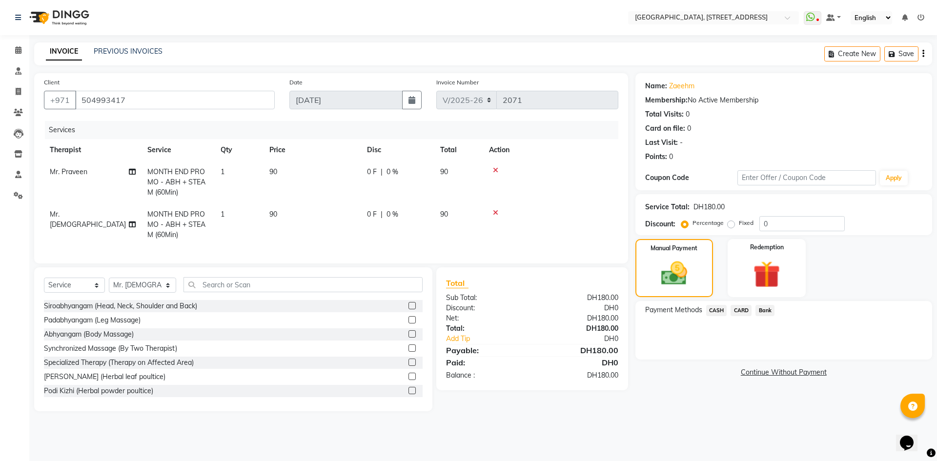
click at [739, 311] on span "CARD" at bounding box center [740, 310] width 21 height 11
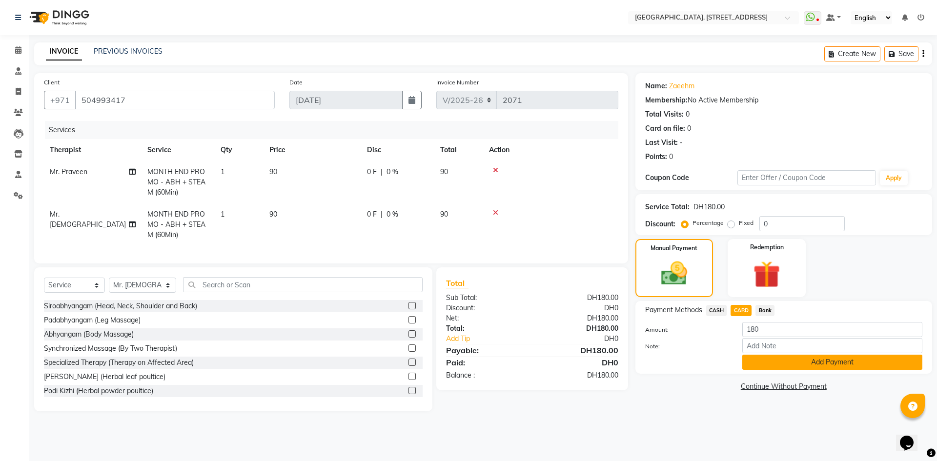
click at [805, 363] on button "Add Payment" at bounding box center [832, 362] width 180 height 15
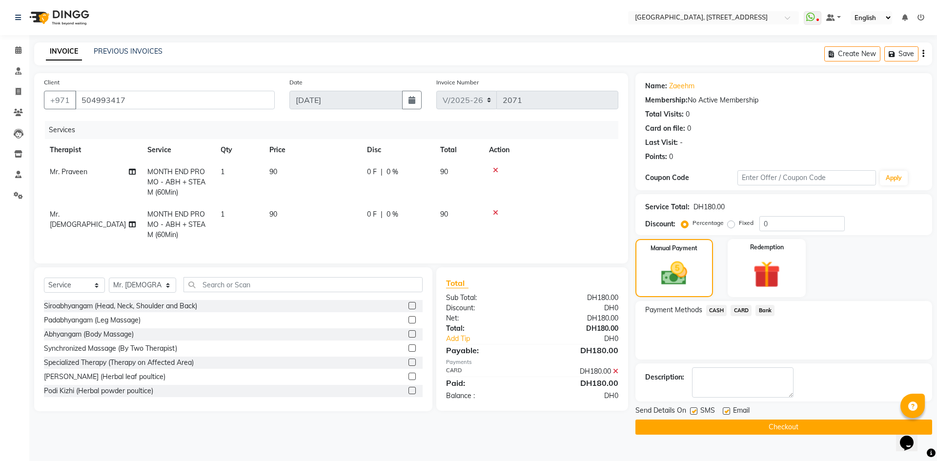
click at [782, 423] on button "Checkout" at bounding box center [783, 427] width 297 height 15
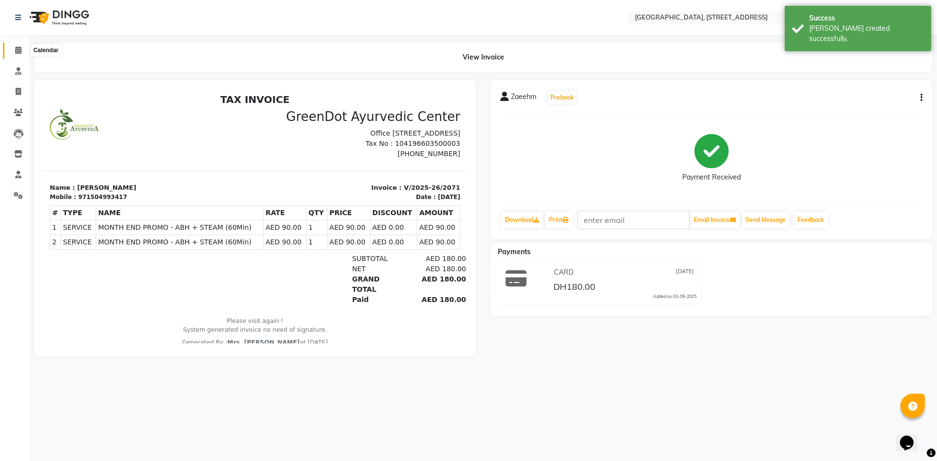
click at [19, 51] on icon at bounding box center [18, 49] width 6 height 7
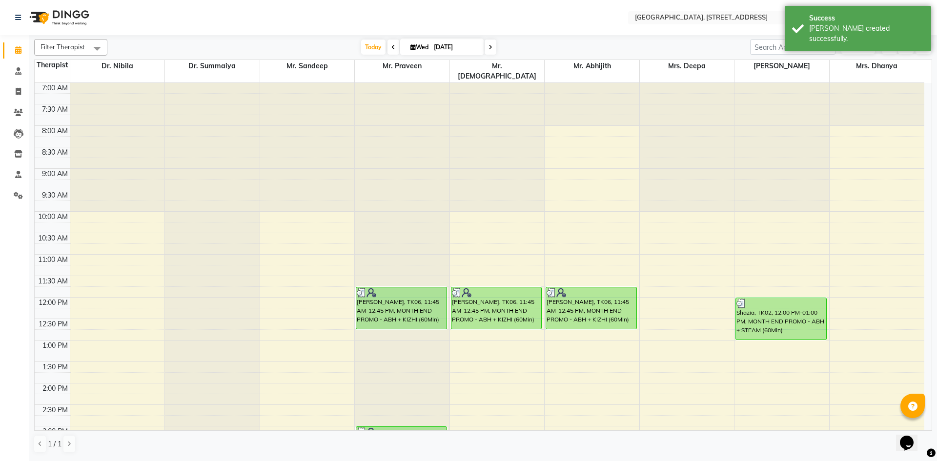
scroll to position [329, 0]
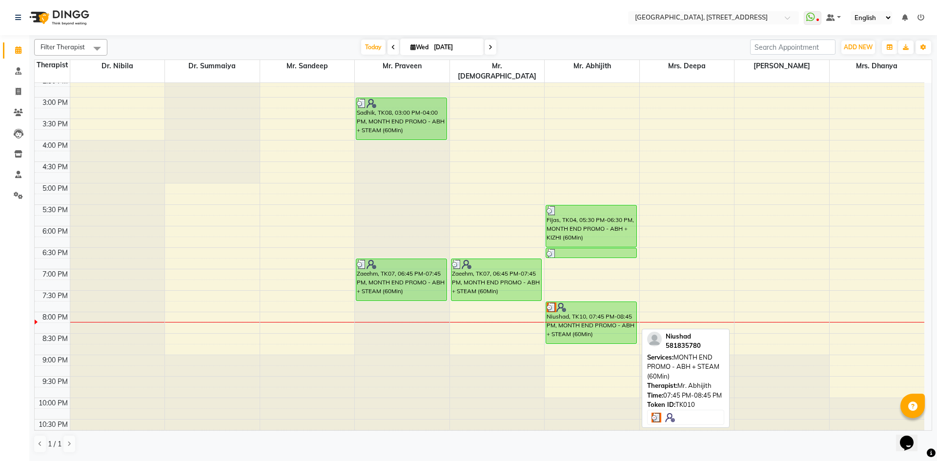
click at [607, 302] on div at bounding box center [590, 307] width 89 height 10
select select "3"
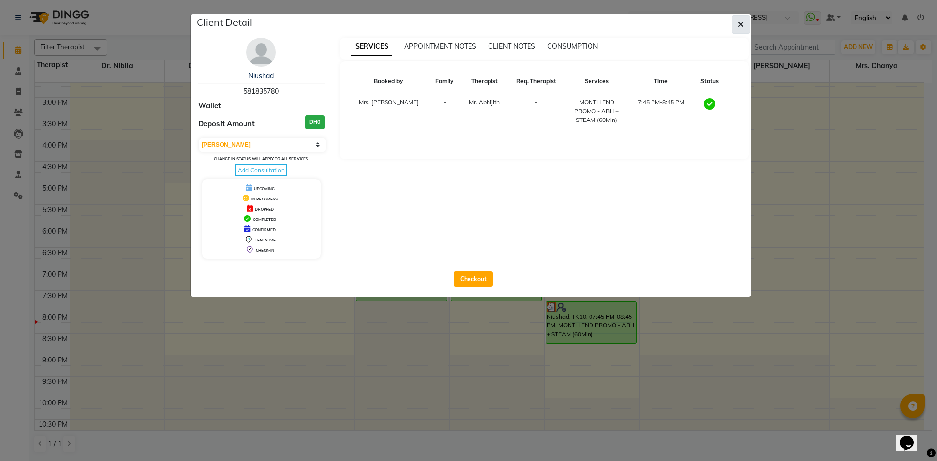
click at [745, 24] on button "button" at bounding box center [740, 24] width 19 height 19
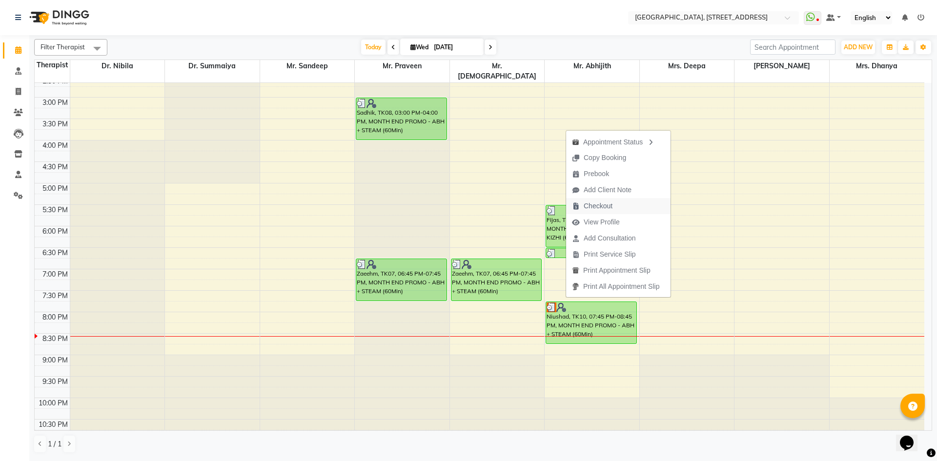
click at [607, 207] on span "Checkout" at bounding box center [597, 206] width 29 height 10
select select "4538"
select select "service"
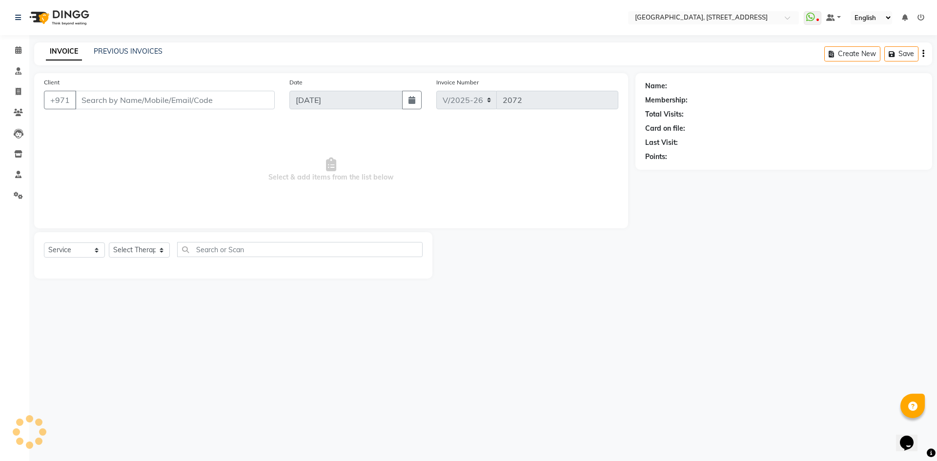
type input "581835780"
select select "65324"
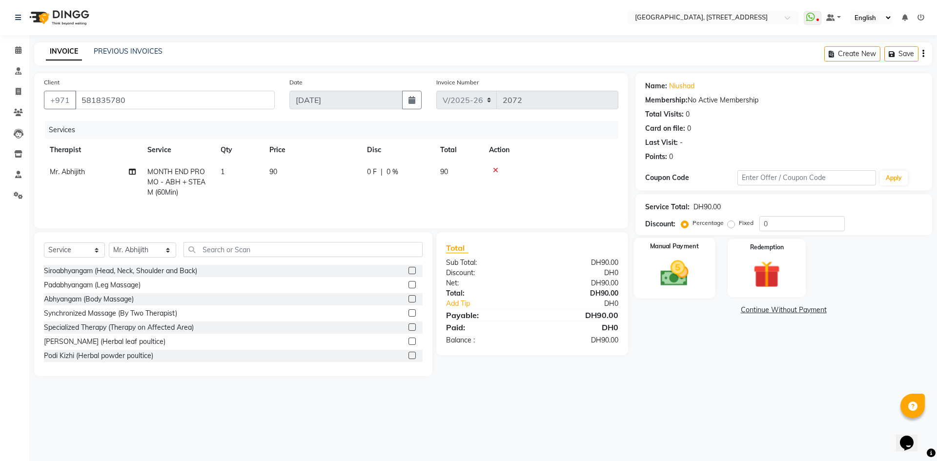
click at [676, 274] on img at bounding box center [673, 273] width 45 height 32
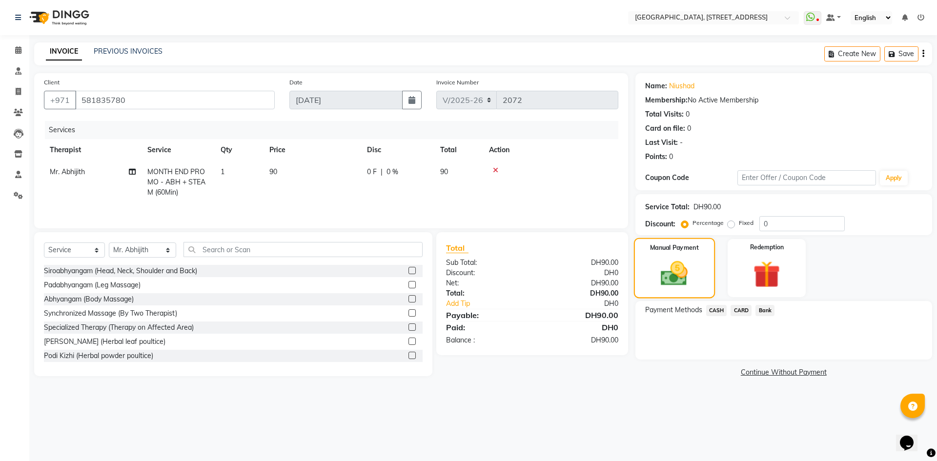
click at [690, 276] on img at bounding box center [674, 273] width 44 height 31
click at [712, 308] on span "CASH" at bounding box center [716, 310] width 21 height 11
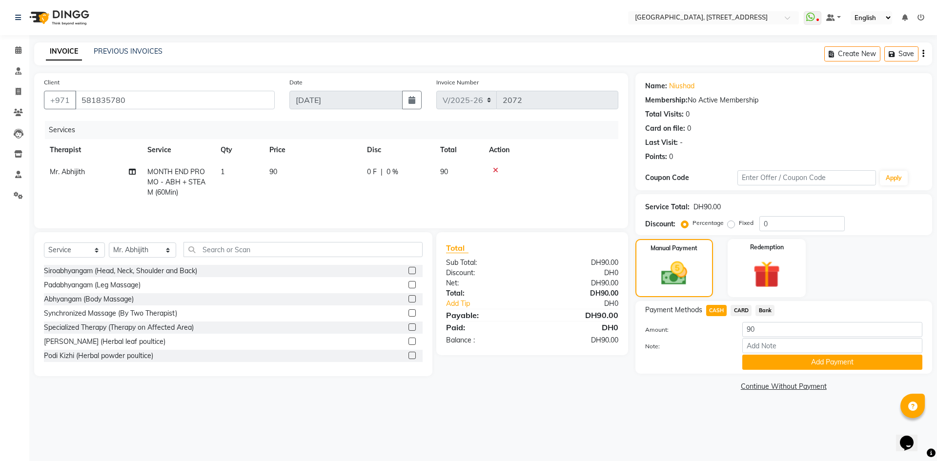
click at [739, 310] on span "CARD" at bounding box center [740, 310] width 21 height 11
click at [844, 366] on button "Add Payment" at bounding box center [832, 362] width 180 height 15
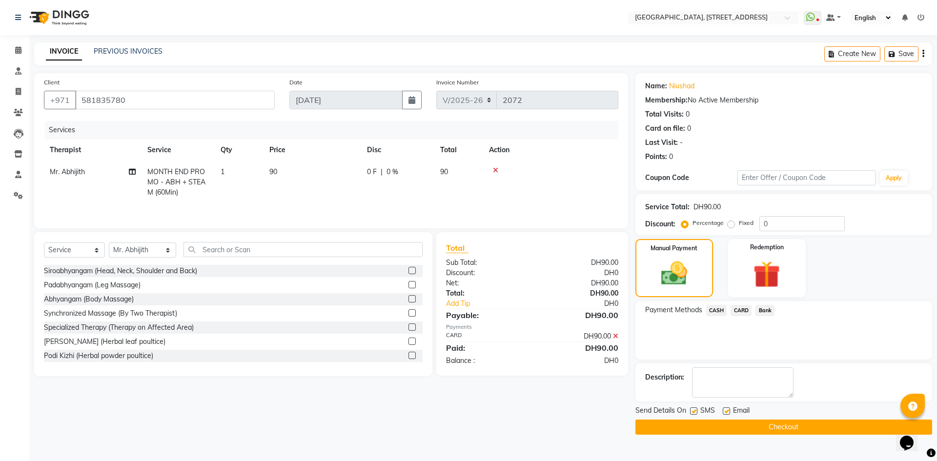
click at [824, 427] on button "Checkout" at bounding box center [783, 427] width 297 height 15
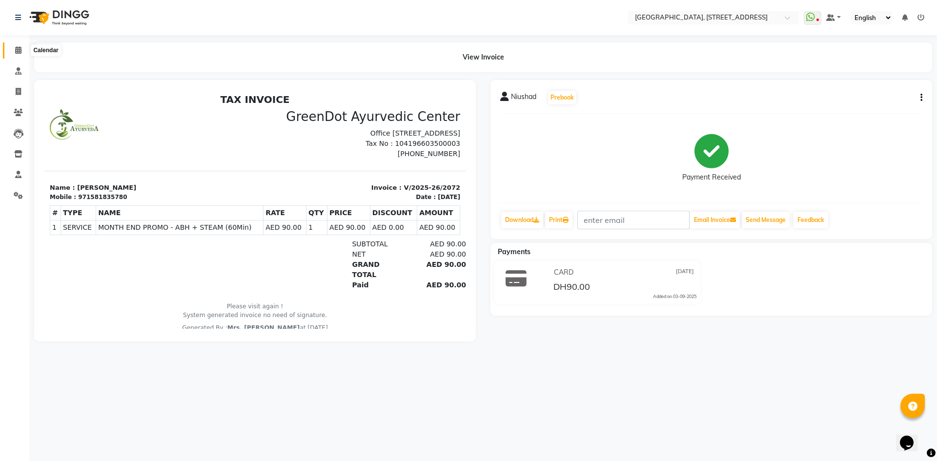
click at [14, 48] on span at bounding box center [18, 50] width 17 height 11
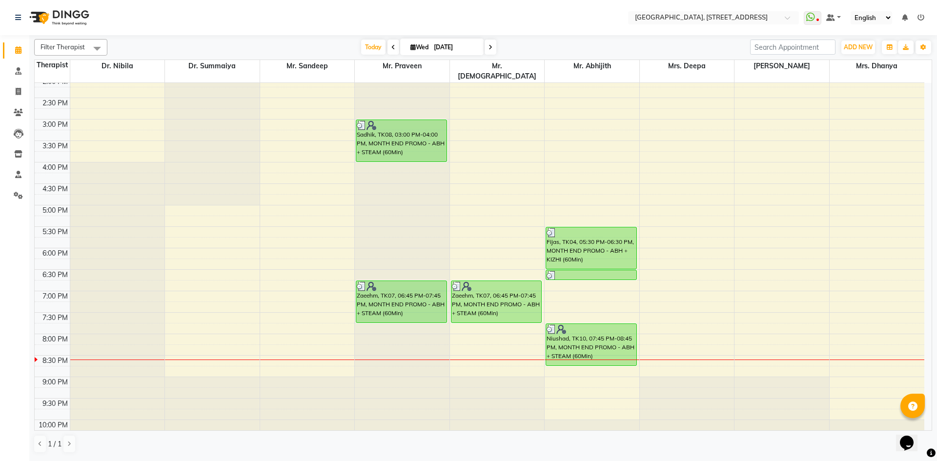
scroll to position [329, 0]
